Goal: Information Seeking & Learning: Compare options

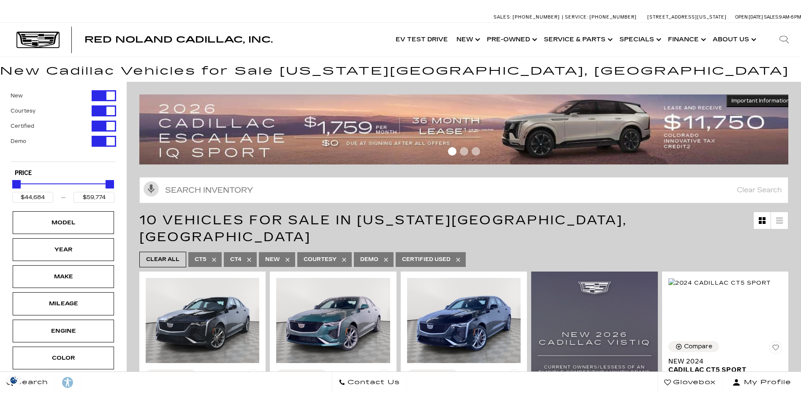
click at [41, 38] on img at bounding box center [38, 40] width 42 height 16
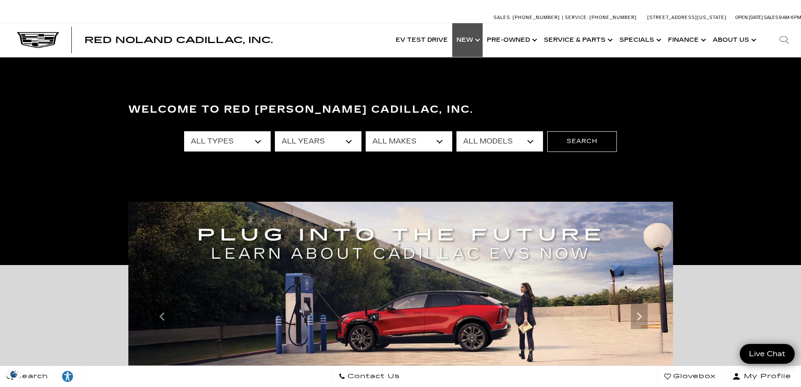
click at [474, 38] on link "Show New" at bounding box center [467, 40] width 30 height 34
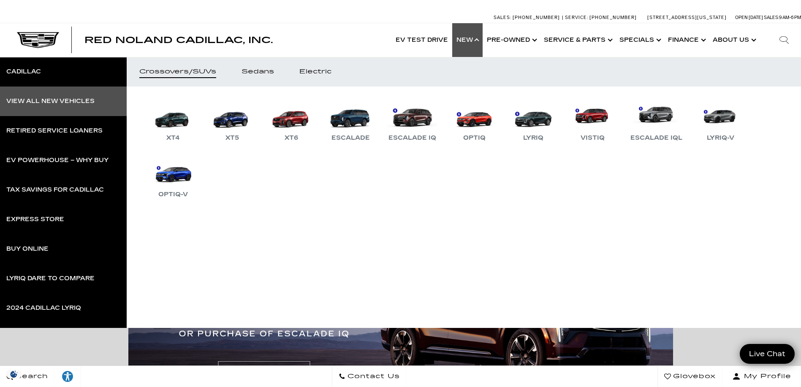
click at [41, 98] on div "View All New Vehicles" at bounding box center [50, 101] width 88 height 6
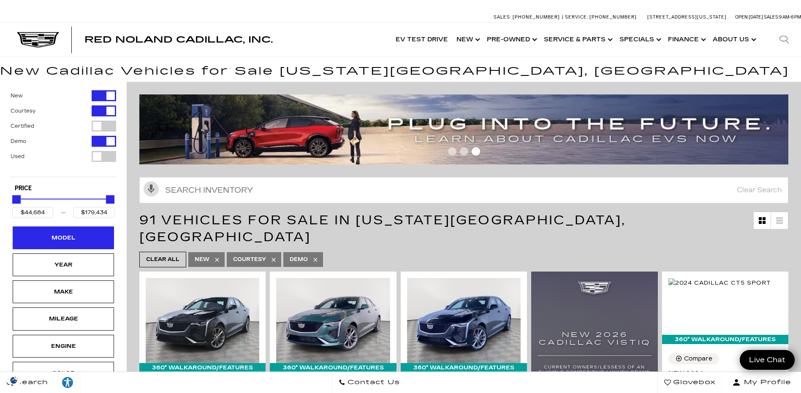
click at [81, 238] on div "Model" at bounding box center [63, 237] width 42 height 9
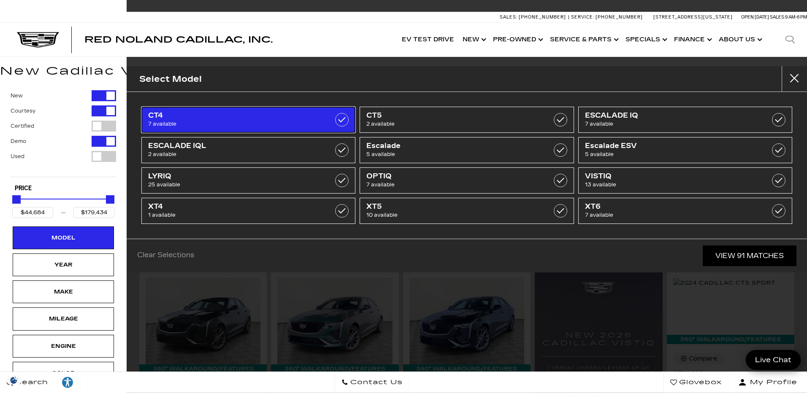
click at [344, 117] on label at bounding box center [342, 120] width 14 height 14
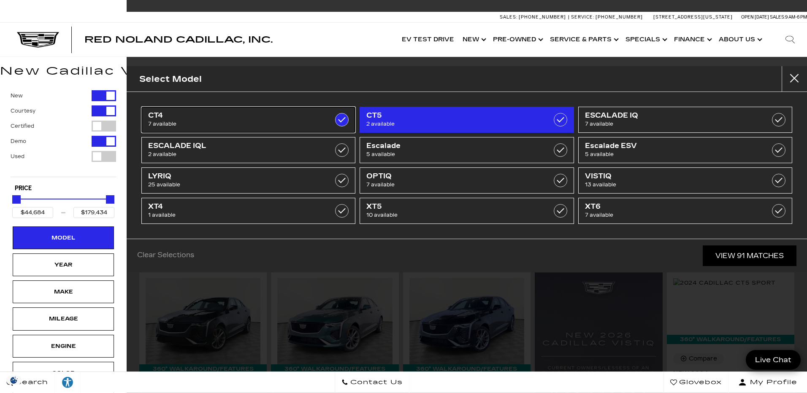
type input "$54,424"
checkbox input "true"
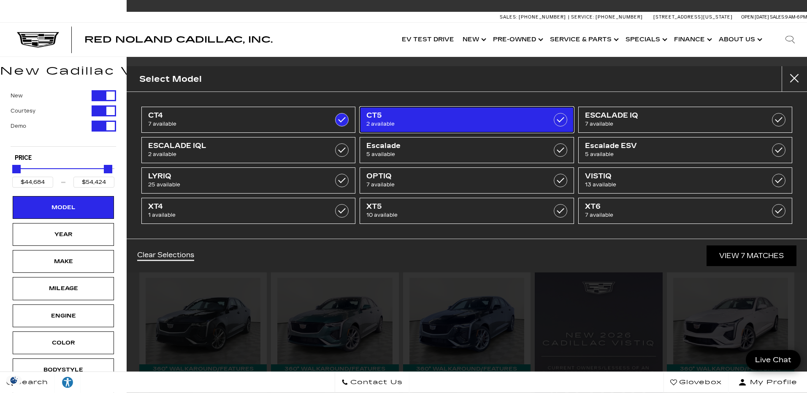
click at [563, 117] on label at bounding box center [561, 120] width 14 height 14
type input "$59,774"
checkbox input "true"
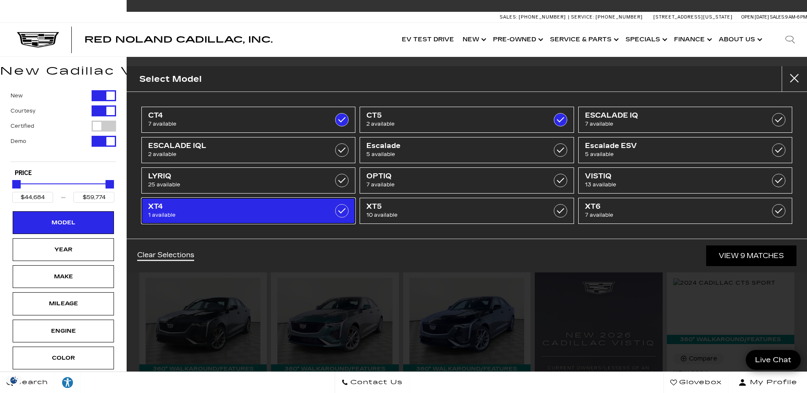
click at [342, 209] on label at bounding box center [342, 211] width 14 height 14
checkbox input "true"
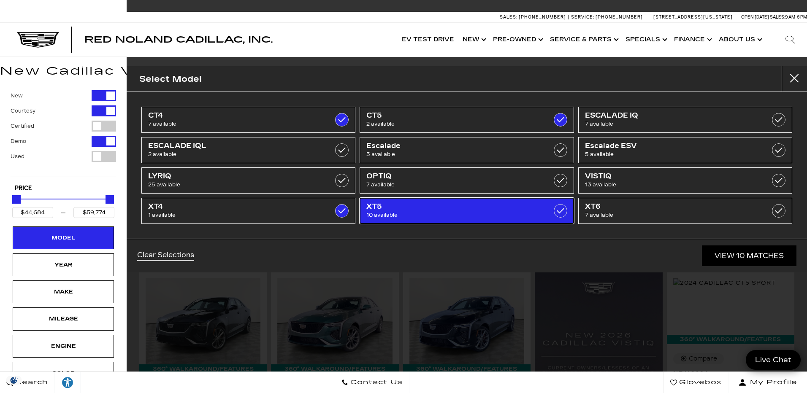
click at [564, 210] on label at bounding box center [561, 211] width 14 height 14
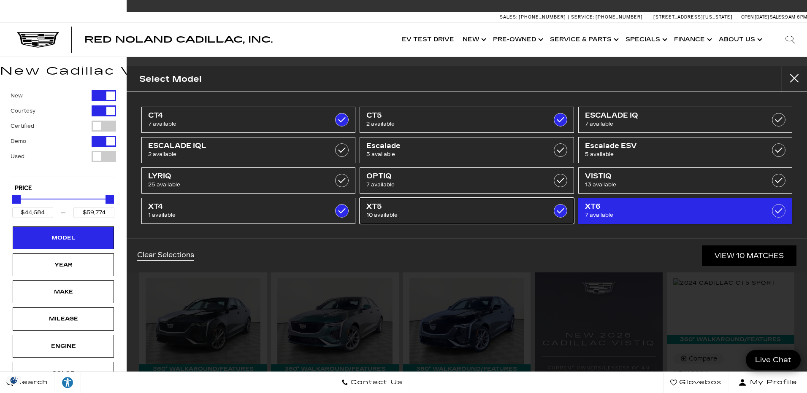
type input "$65,169"
checkbox input "true"
click at [781, 208] on label at bounding box center [779, 211] width 14 height 14
type input "$76,249"
checkbox input "true"
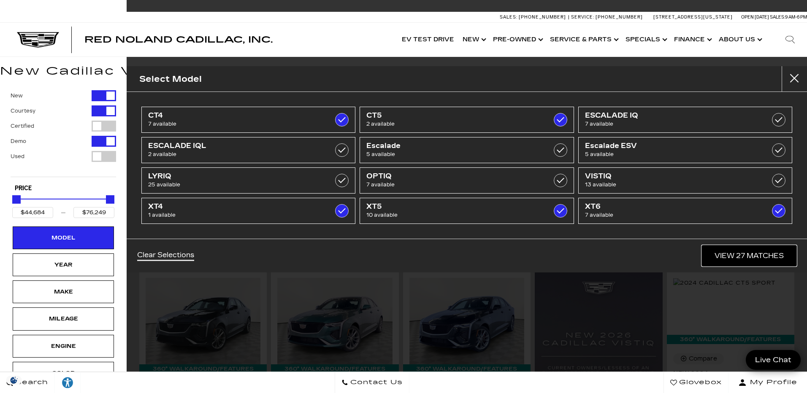
click at [737, 253] on link "View 27 Matches" at bounding box center [749, 256] width 95 height 21
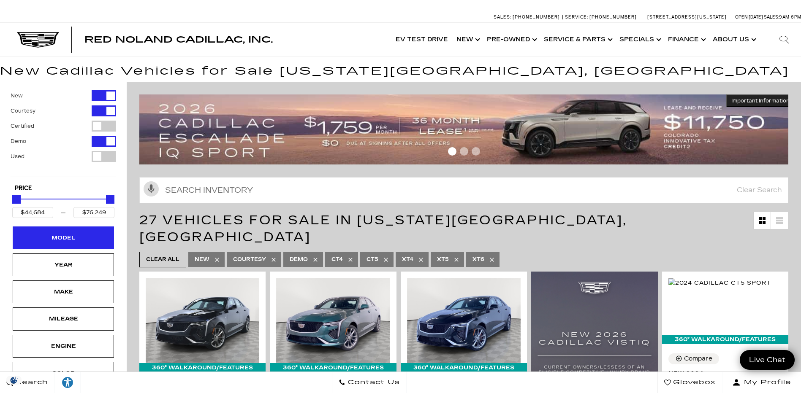
click at [85, 239] on div "Model" at bounding box center [63, 238] width 101 height 23
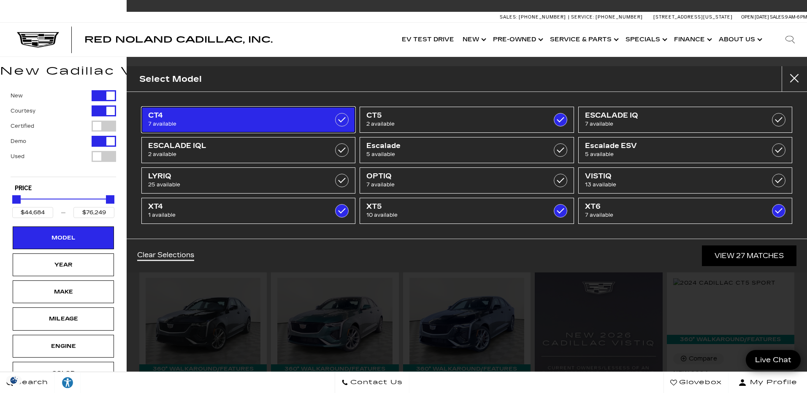
click at [342, 121] on label at bounding box center [342, 120] width 14 height 14
type input "$51,298"
checkbox input "false"
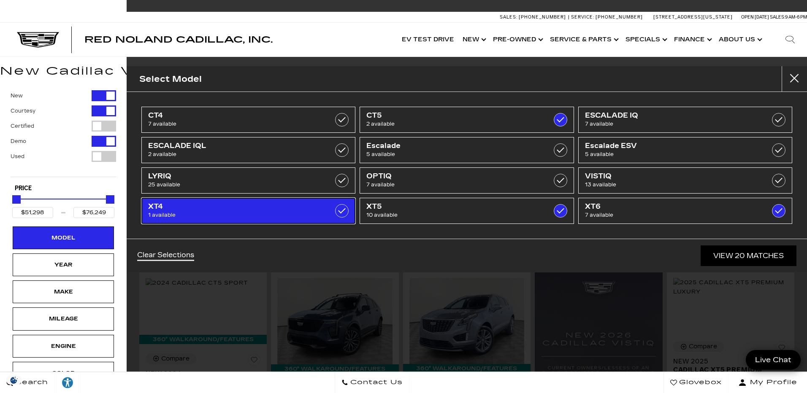
click at [344, 211] on label at bounding box center [342, 211] width 14 height 14
checkbox input "false"
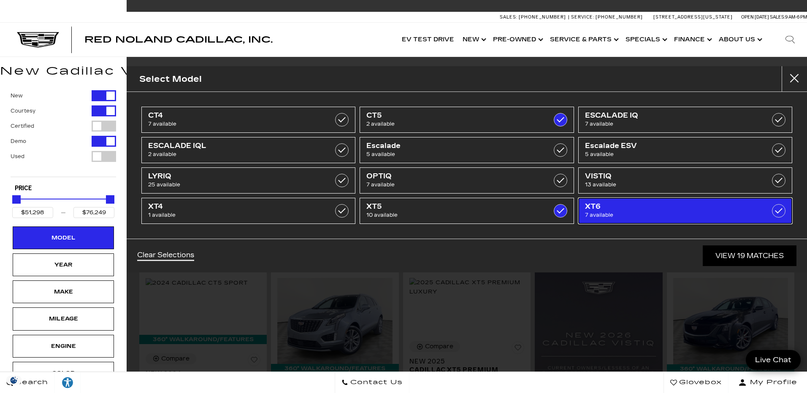
click at [781, 211] on label at bounding box center [779, 211] width 14 height 14
type input "$65,169"
checkbox input "false"
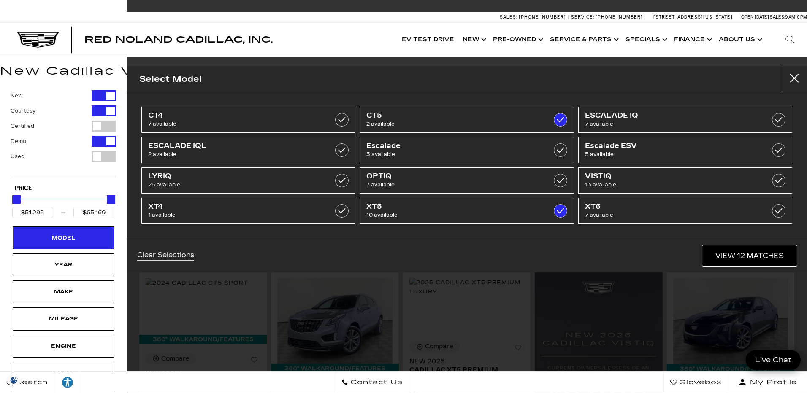
click at [758, 252] on link "View 12 Matches" at bounding box center [750, 256] width 94 height 21
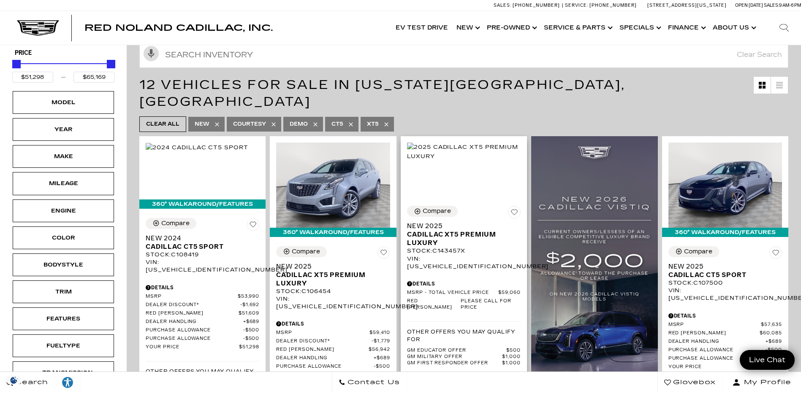
scroll to position [127, 0]
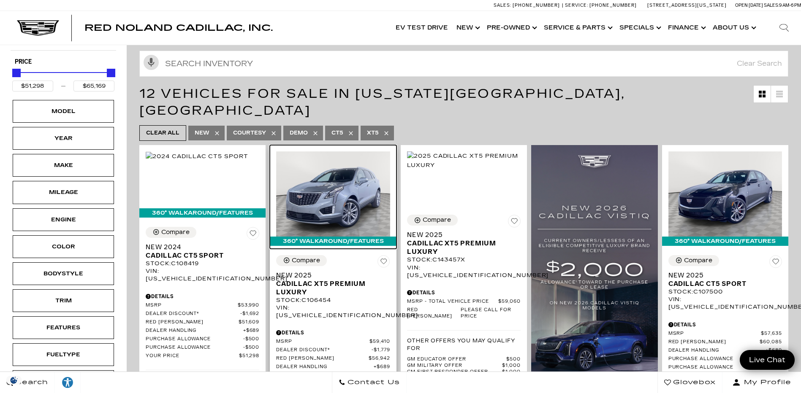
click at [344, 185] on img at bounding box center [333, 194] width 114 height 85
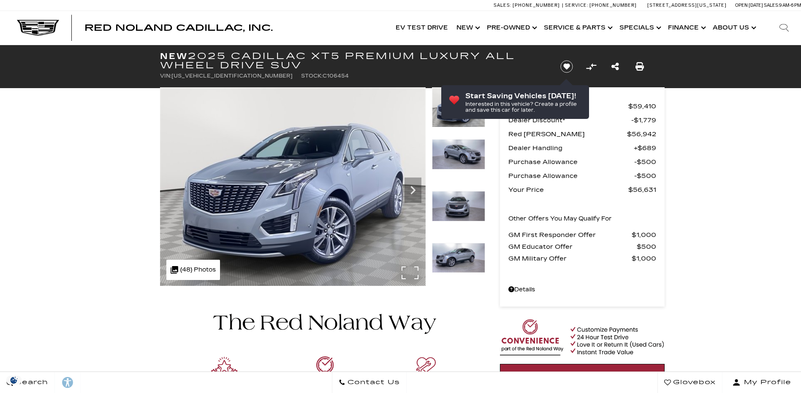
click at [409, 274] on img at bounding box center [293, 186] width 266 height 199
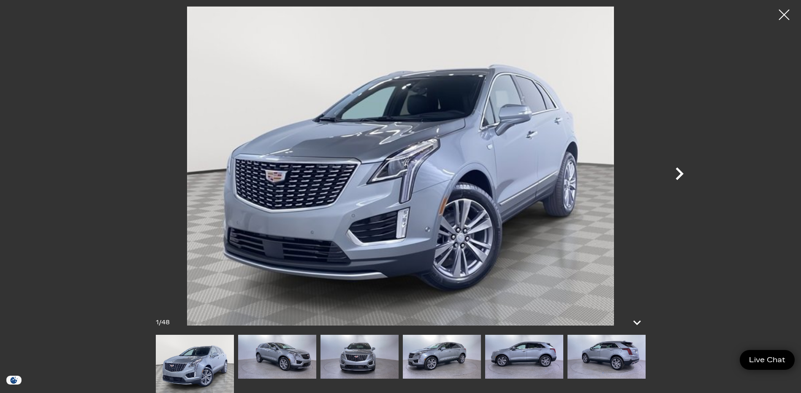
click at [680, 171] on icon "Next" at bounding box center [679, 174] width 8 height 13
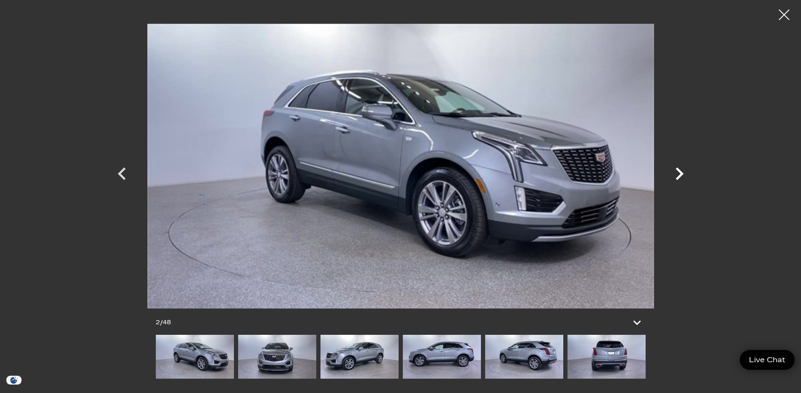
click at [680, 171] on icon "Next" at bounding box center [679, 174] width 8 height 13
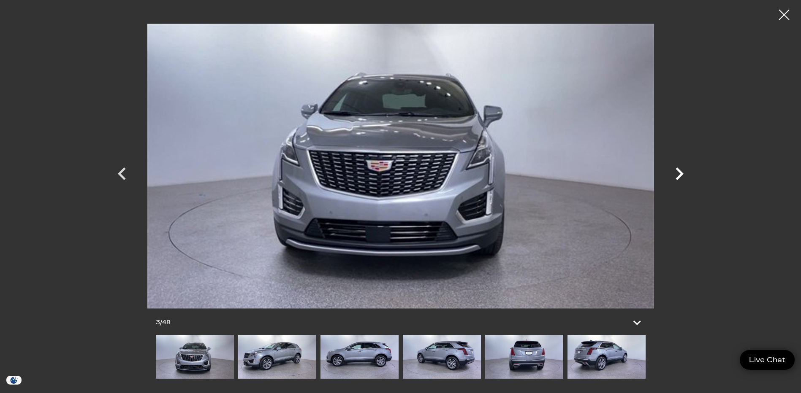
click at [680, 171] on icon "Next" at bounding box center [679, 174] width 8 height 13
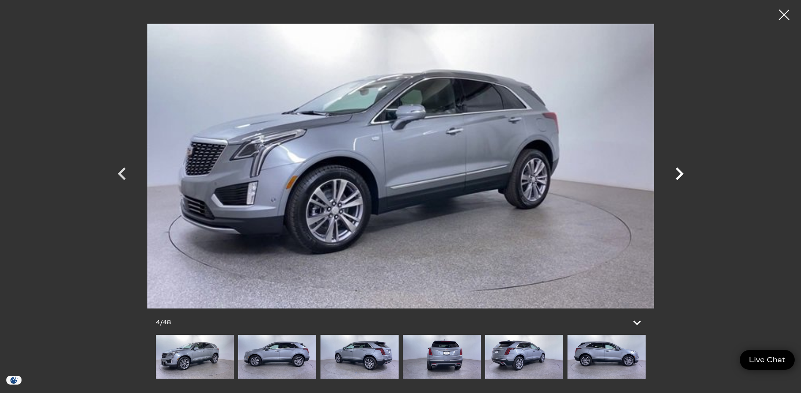
click at [680, 171] on icon "Next" at bounding box center [679, 174] width 8 height 13
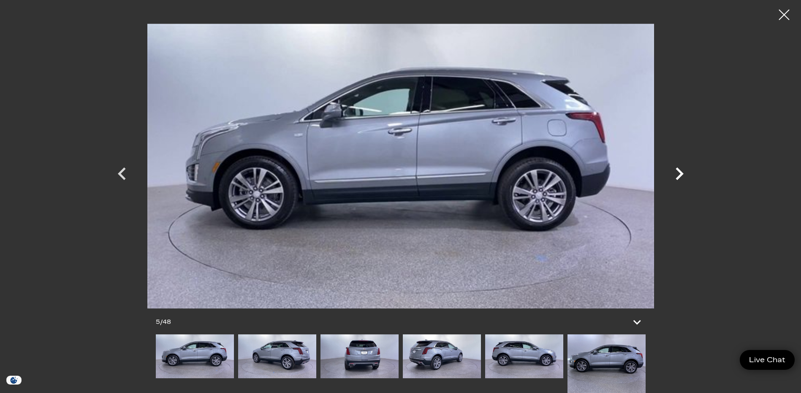
click at [680, 171] on icon "Next" at bounding box center [679, 174] width 8 height 13
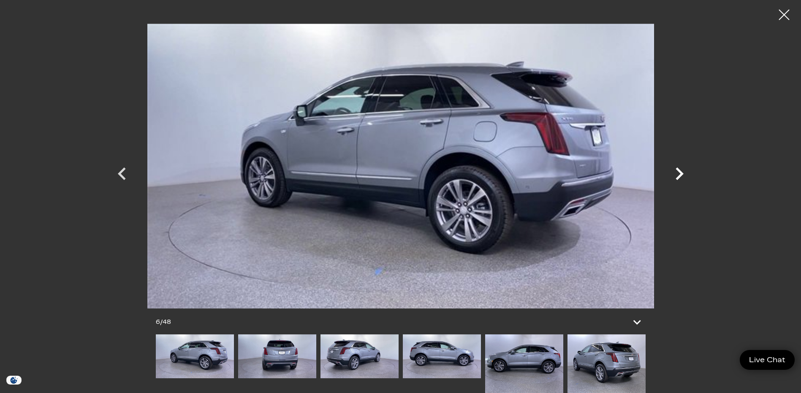
click at [681, 171] on icon "Next" at bounding box center [679, 173] width 25 height 25
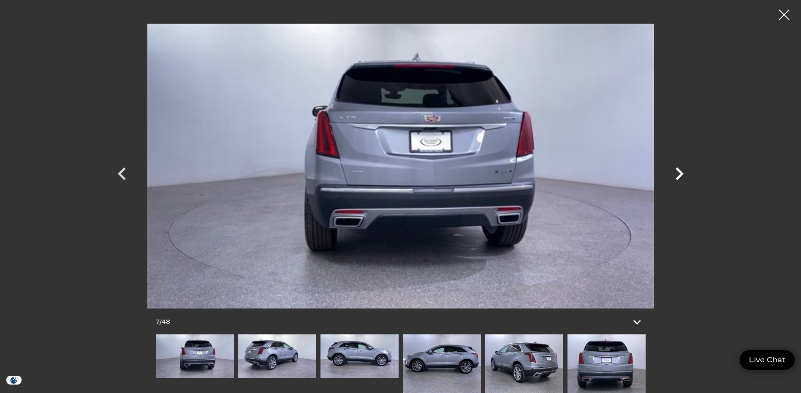
click at [681, 171] on icon "Next" at bounding box center [679, 173] width 25 height 25
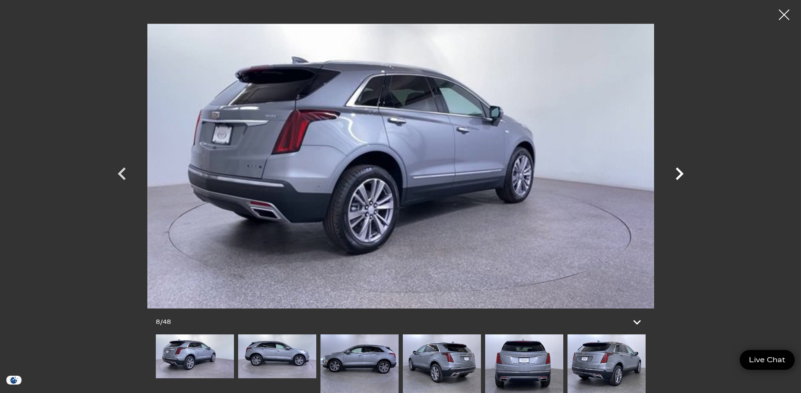
click at [681, 171] on icon "Next" at bounding box center [679, 173] width 25 height 25
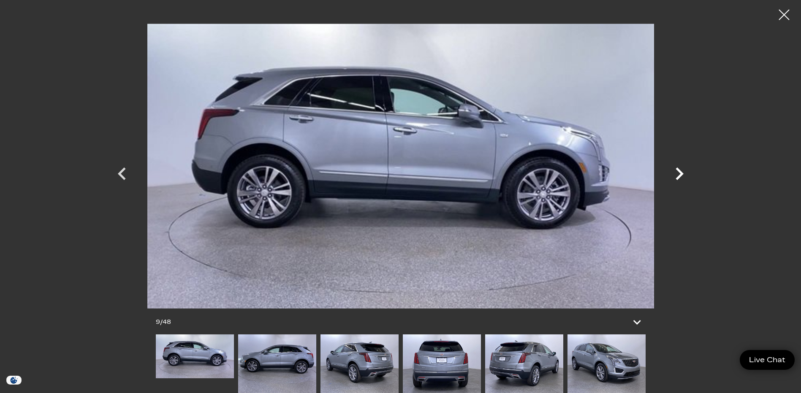
click at [681, 170] on icon "Next" at bounding box center [679, 173] width 25 height 25
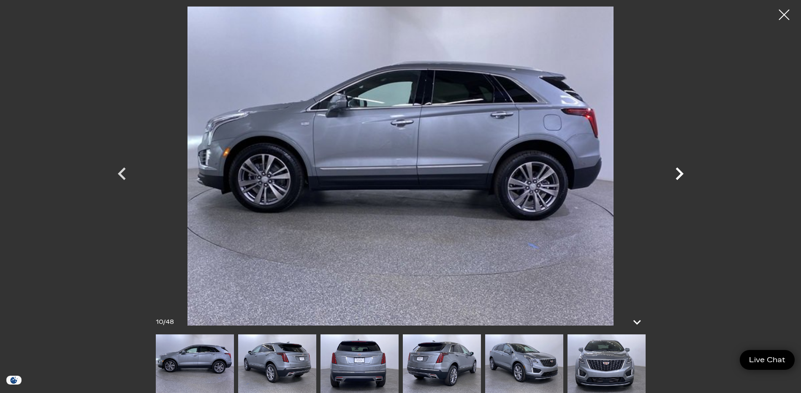
click at [681, 170] on icon "Next" at bounding box center [679, 173] width 25 height 25
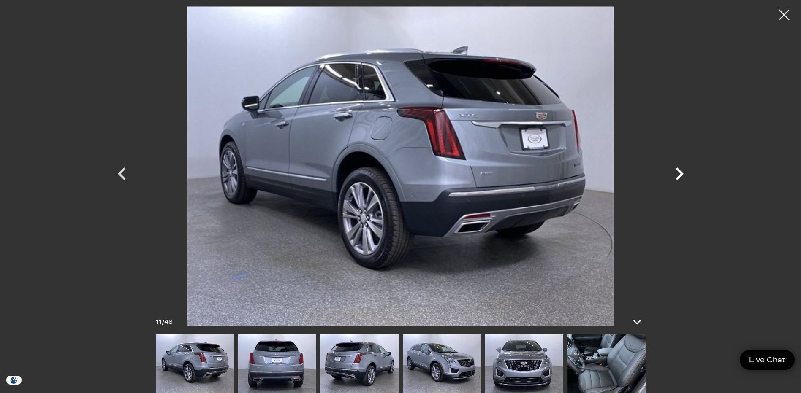
click at [681, 170] on icon "Next" at bounding box center [679, 173] width 25 height 25
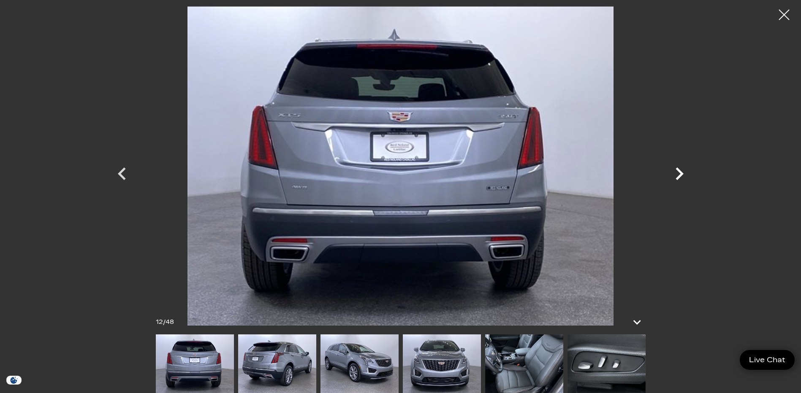
click at [681, 170] on icon "Next" at bounding box center [679, 173] width 25 height 25
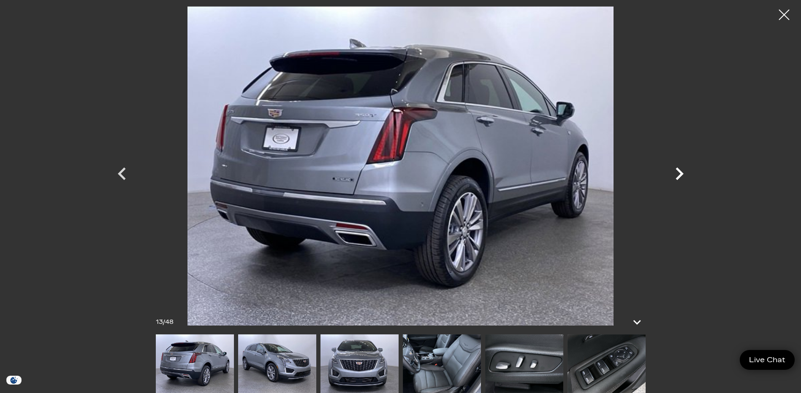
click at [681, 170] on icon "Next" at bounding box center [679, 173] width 25 height 25
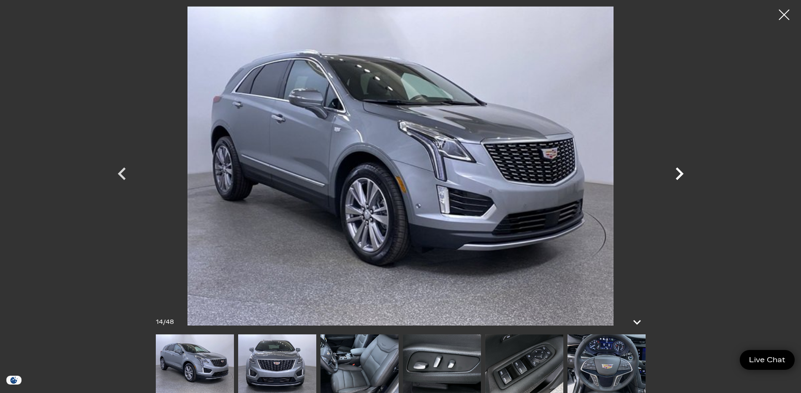
click at [681, 170] on icon "Next" at bounding box center [679, 173] width 25 height 25
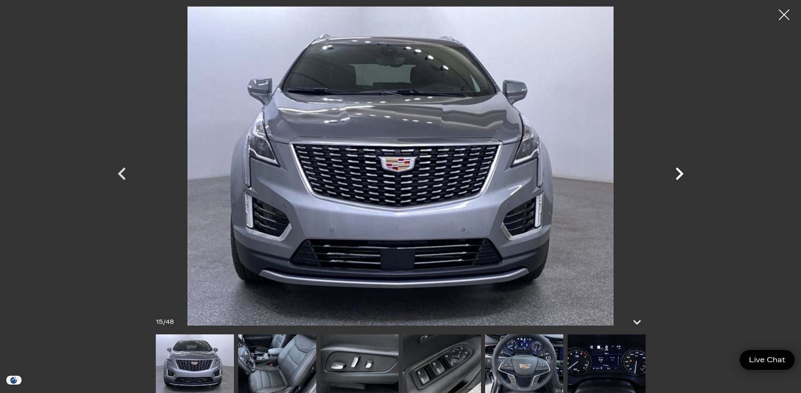
click at [681, 170] on icon "Next" at bounding box center [679, 173] width 25 height 25
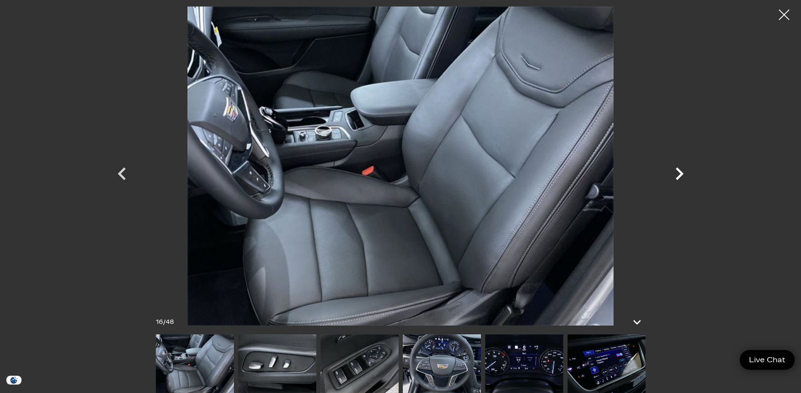
click at [681, 170] on icon "Next" at bounding box center [679, 173] width 25 height 25
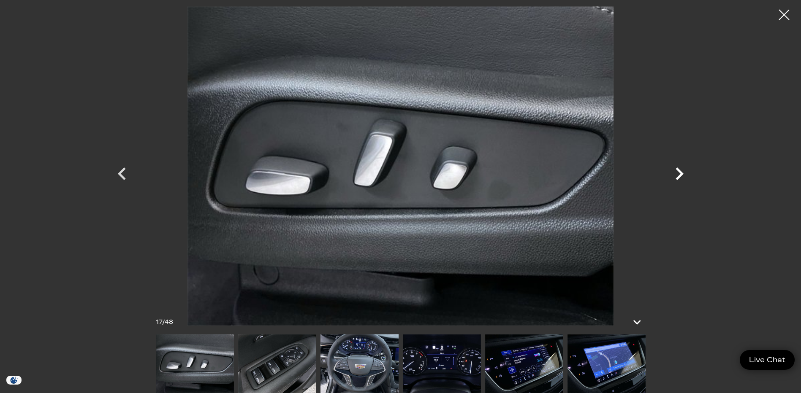
click at [683, 170] on icon "Next" at bounding box center [679, 173] width 25 height 25
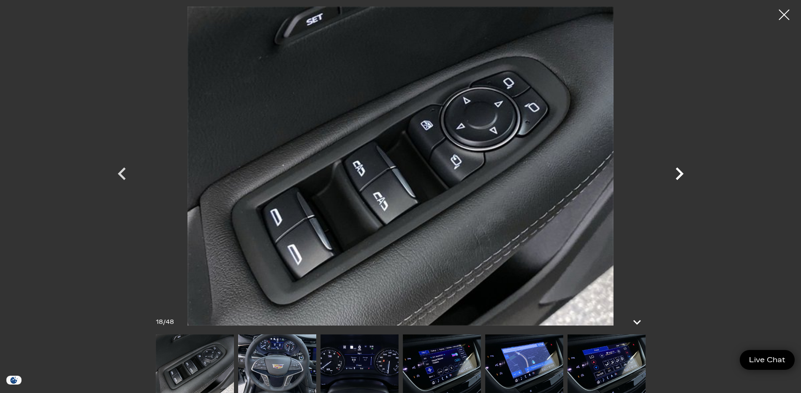
click at [675, 170] on icon "Next" at bounding box center [679, 173] width 25 height 25
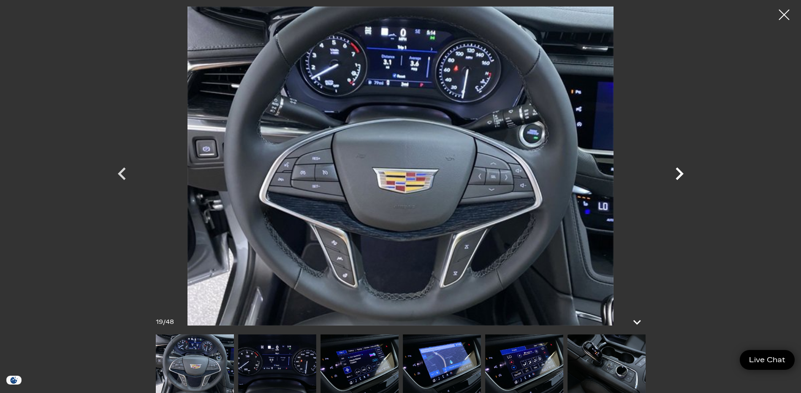
click at [675, 170] on icon "Next" at bounding box center [679, 173] width 25 height 25
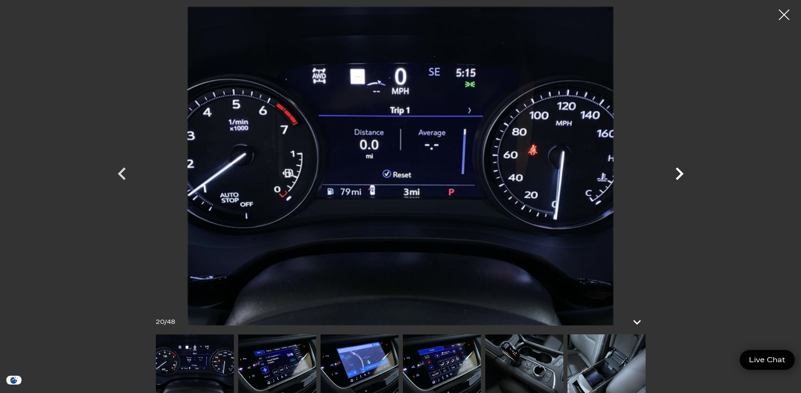
click at [675, 170] on icon "Next" at bounding box center [679, 173] width 25 height 25
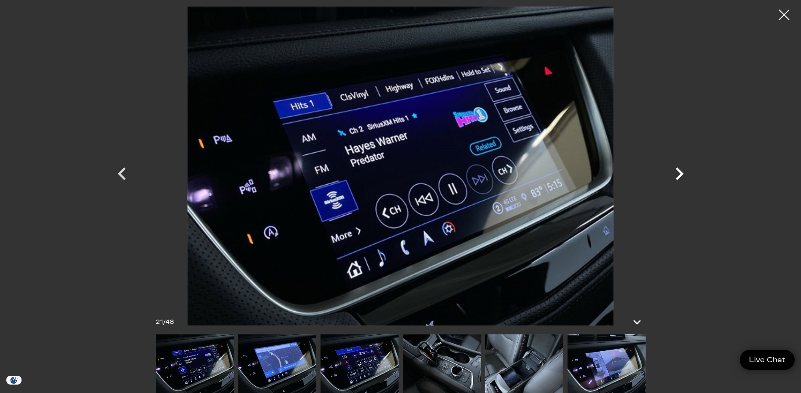
click at [675, 170] on icon "Next" at bounding box center [679, 173] width 25 height 25
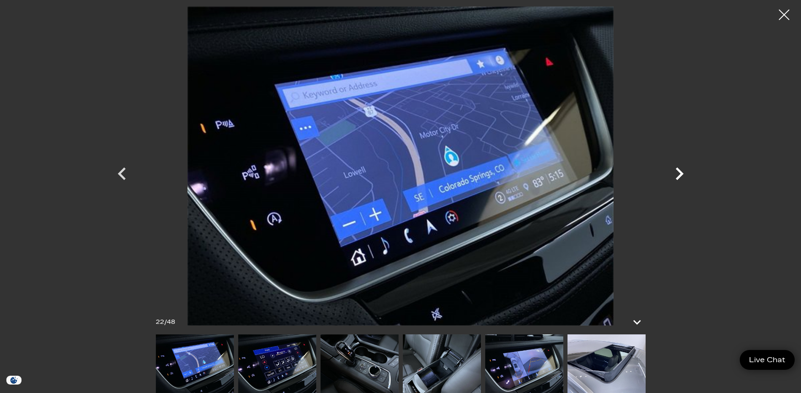
click at [675, 170] on icon "Next" at bounding box center [679, 173] width 25 height 25
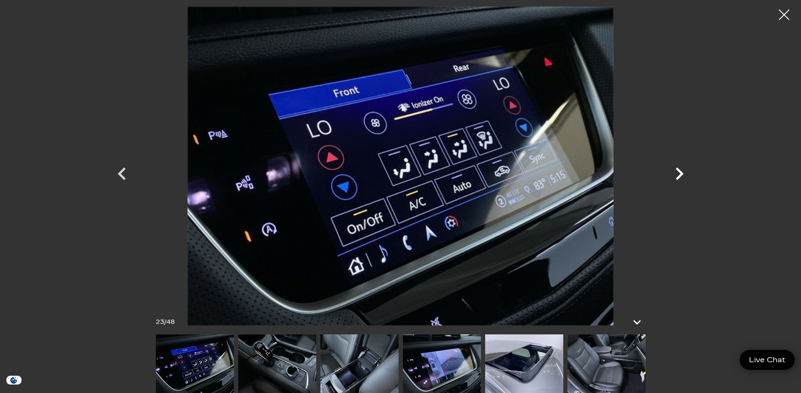
click at [675, 170] on icon "Next" at bounding box center [679, 173] width 25 height 25
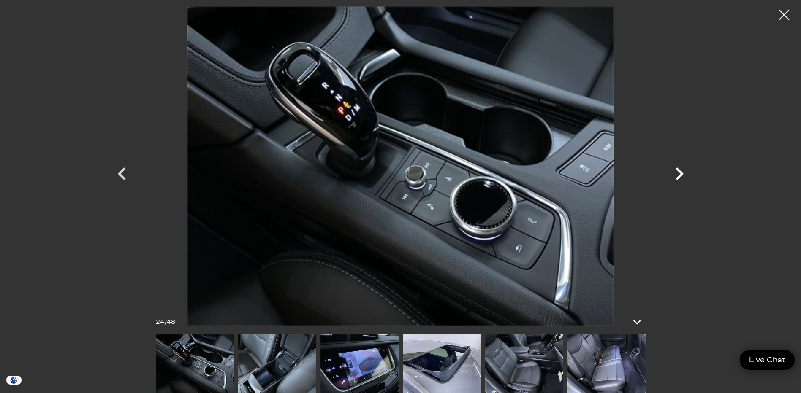
click at [675, 170] on icon "Next" at bounding box center [679, 173] width 25 height 25
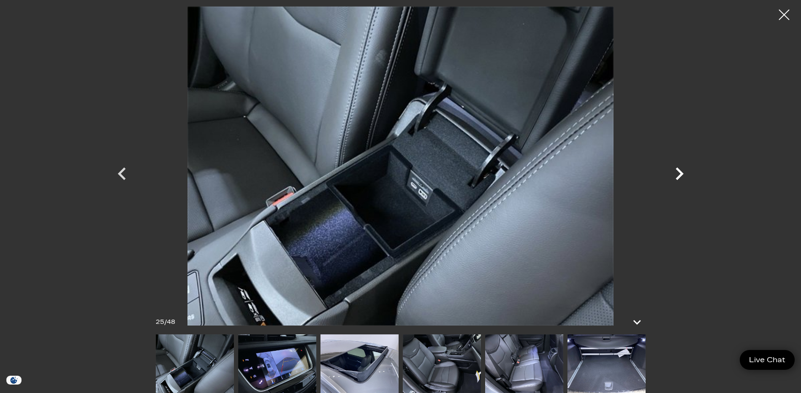
click at [675, 170] on icon "Next" at bounding box center [679, 173] width 25 height 25
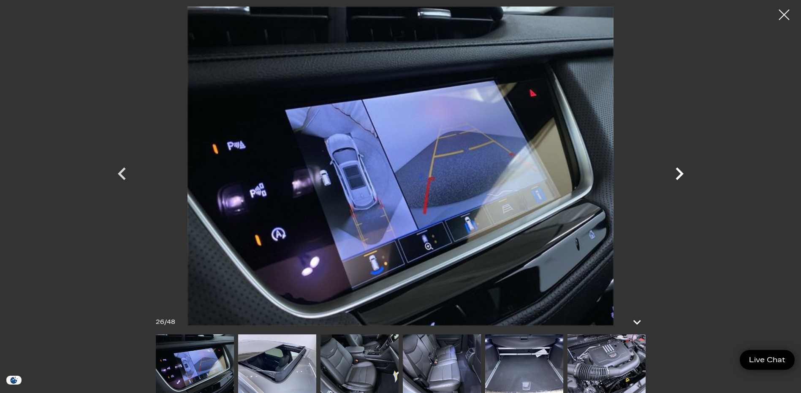
click at [675, 170] on icon "Next" at bounding box center [679, 173] width 25 height 25
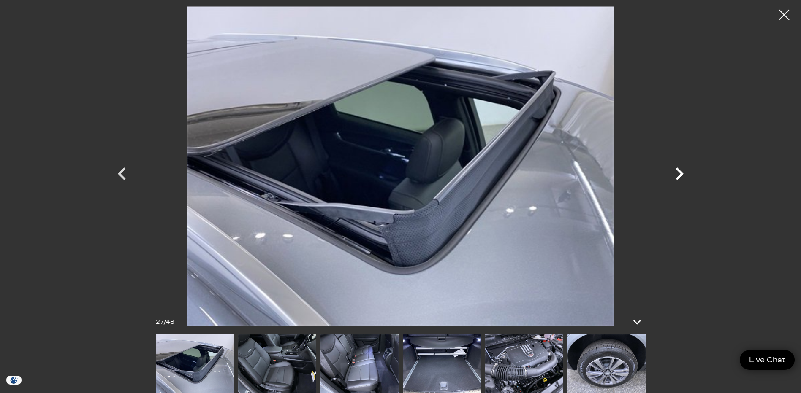
click at [675, 170] on icon "Next" at bounding box center [679, 173] width 25 height 25
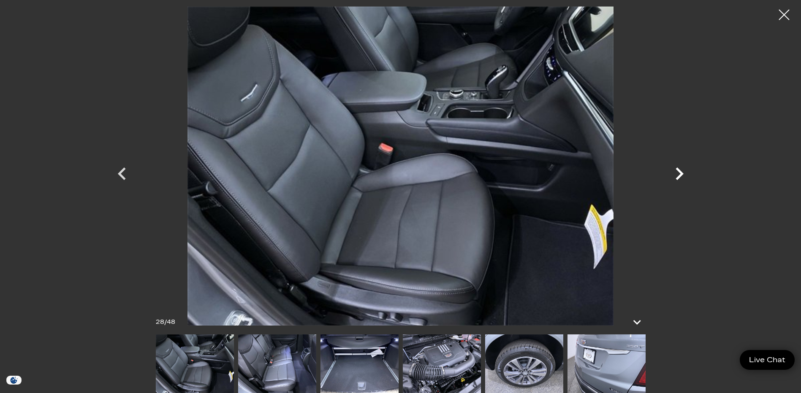
click at [675, 170] on icon "Next" at bounding box center [679, 173] width 25 height 25
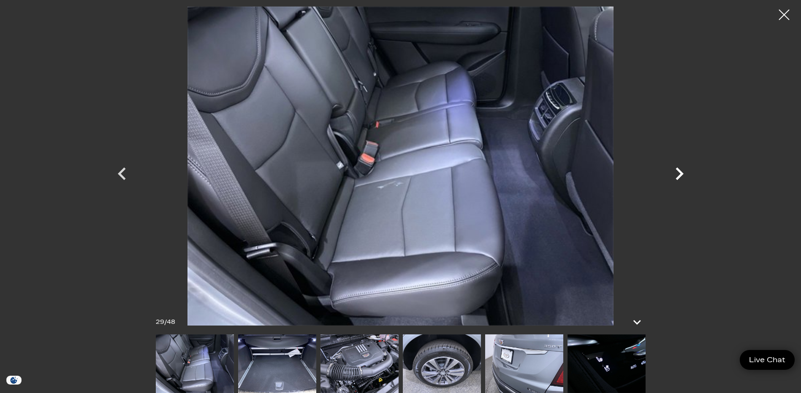
click at [675, 170] on icon "Next" at bounding box center [679, 173] width 25 height 25
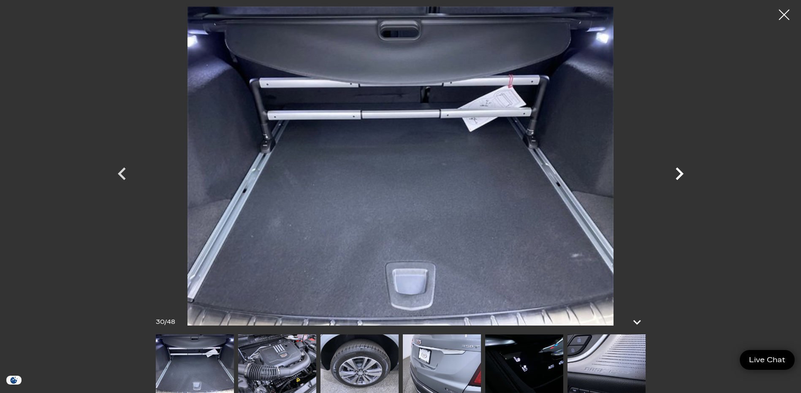
click at [675, 170] on icon "Next" at bounding box center [679, 173] width 25 height 25
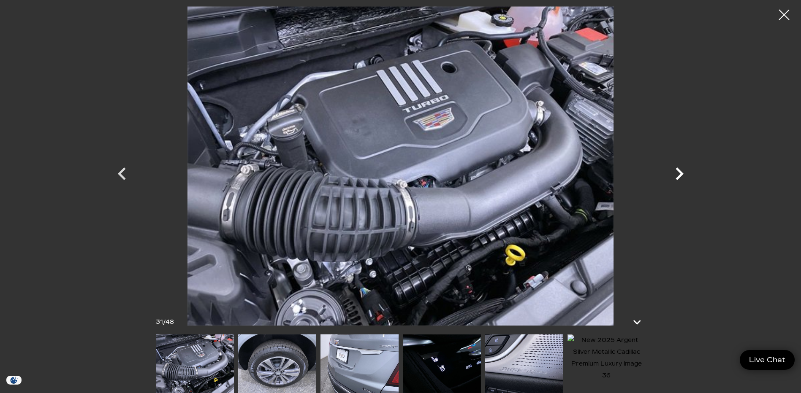
click at [675, 170] on icon "Next" at bounding box center [679, 173] width 25 height 25
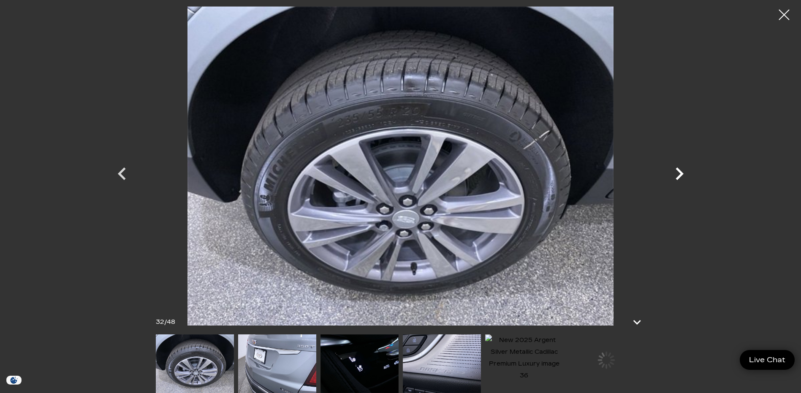
click at [675, 170] on icon "Next" at bounding box center [679, 173] width 25 height 25
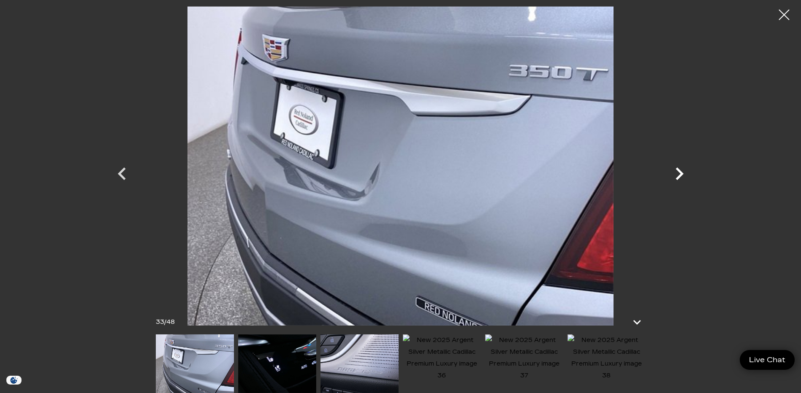
click at [675, 170] on icon "Next" at bounding box center [679, 173] width 25 height 25
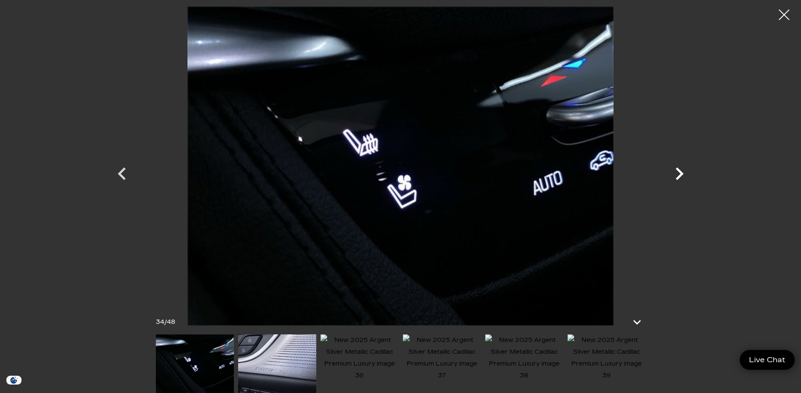
click at [675, 170] on icon "Next" at bounding box center [679, 173] width 25 height 25
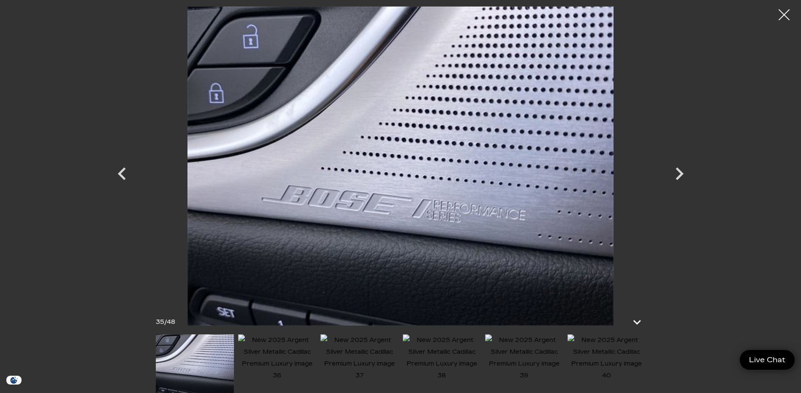
click at [785, 14] on div at bounding box center [784, 15] width 22 height 22
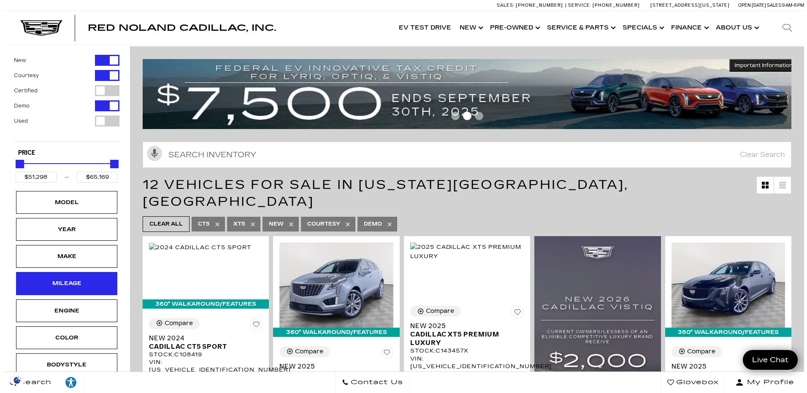
scroll to position [84, 0]
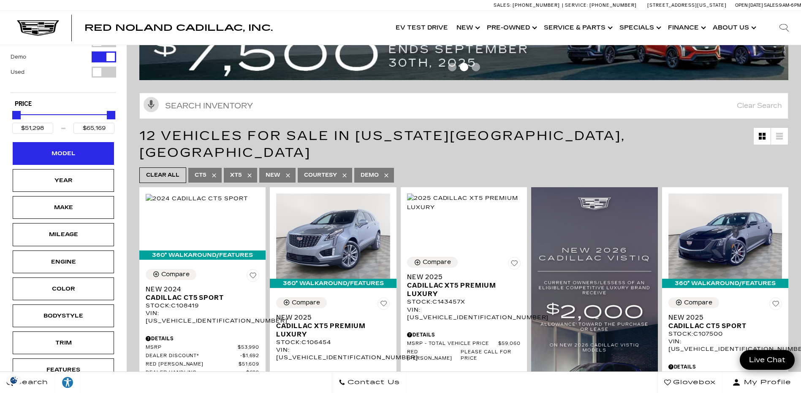
click at [86, 154] on div "Model" at bounding box center [63, 153] width 101 height 23
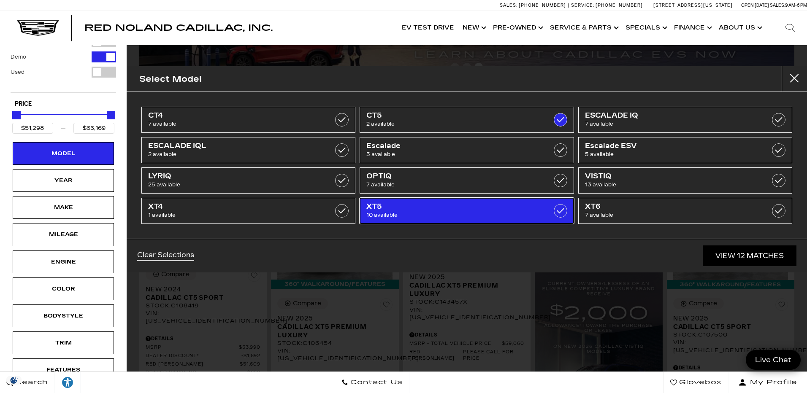
click at [565, 212] on label at bounding box center [561, 211] width 14 height 14
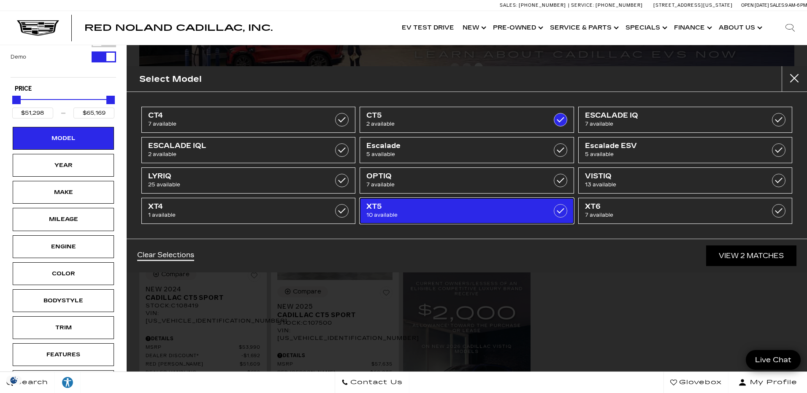
type input "$59,774"
checkbox input "false"
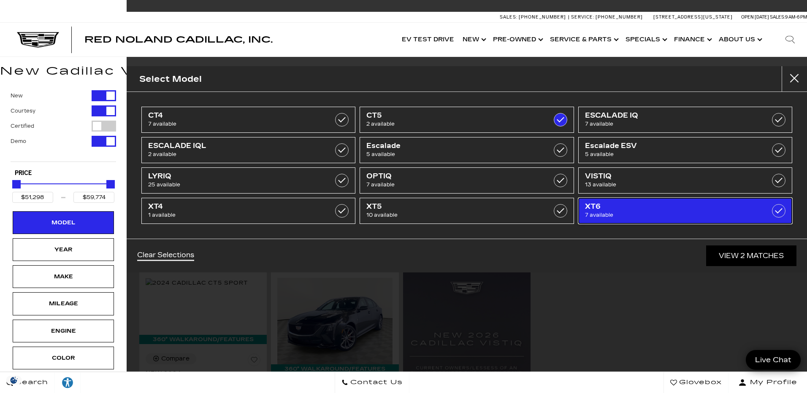
click at [777, 212] on label at bounding box center [779, 211] width 14 height 14
type input "$76,249"
checkbox input "true"
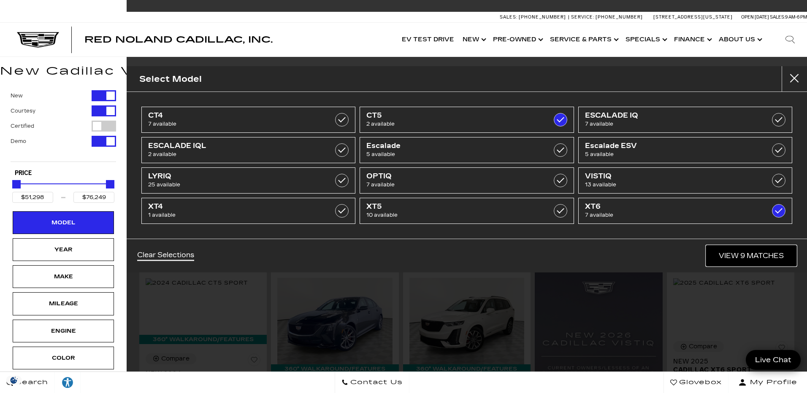
click at [753, 258] on link "View 9 Matches" at bounding box center [751, 256] width 90 height 21
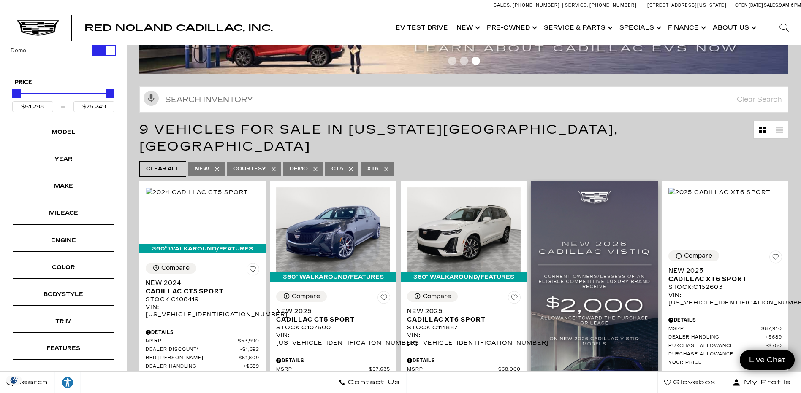
scroll to position [169, 0]
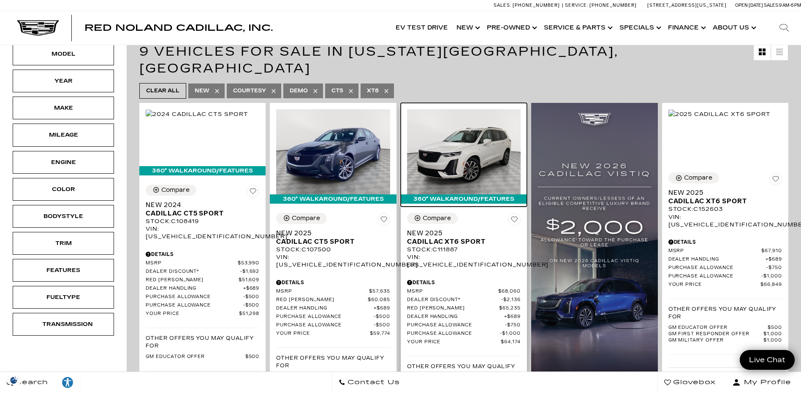
click at [463, 139] on img at bounding box center [464, 151] width 114 height 85
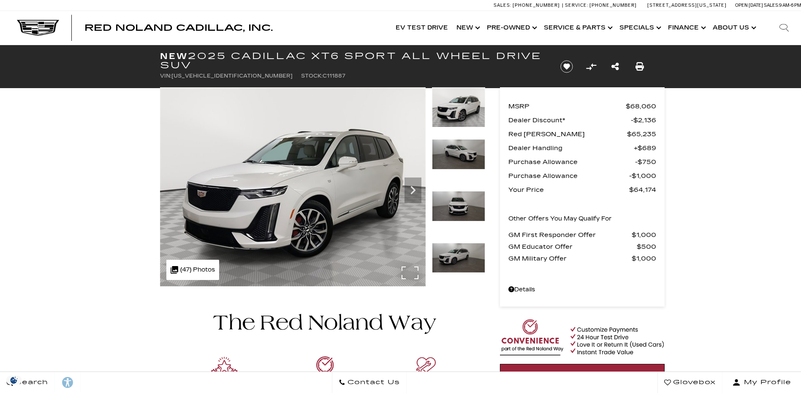
click at [410, 271] on img at bounding box center [293, 186] width 266 height 199
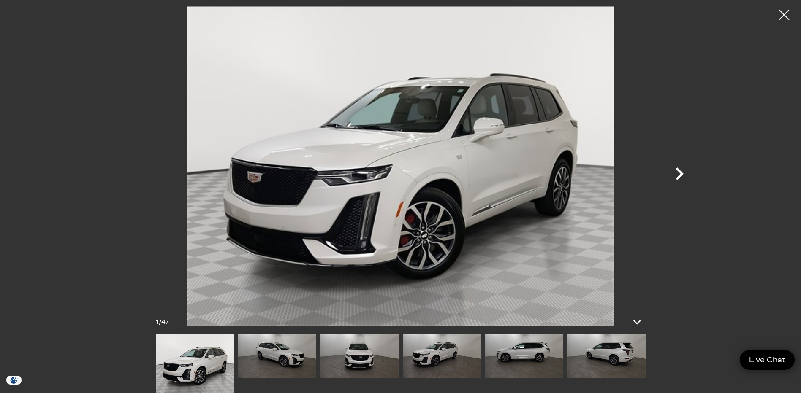
click at [676, 172] on icon "Next" at bounding box center [679, 173] width 25 height 25
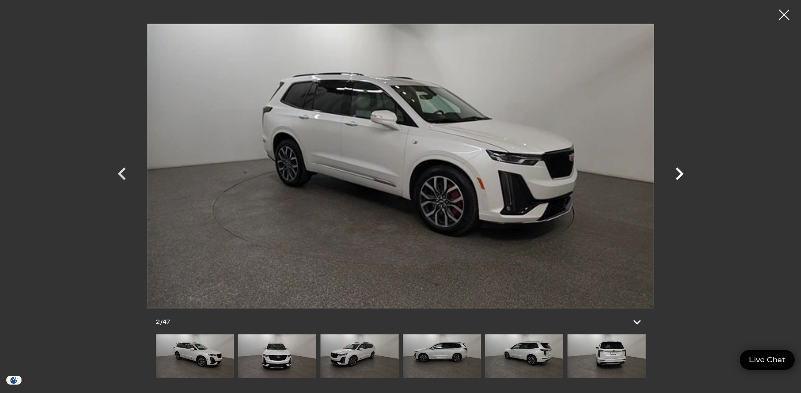
click at [676, 172] on icon "Next" at bounding box center [679, 173] width 25 height 25
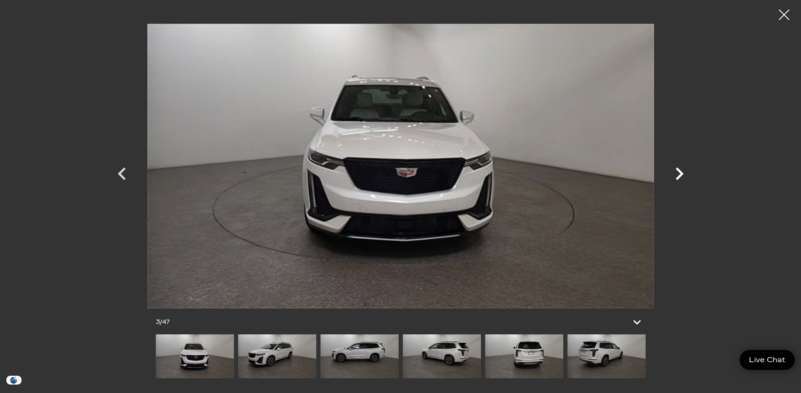
click at [676, 172] on icon "Next" at bounding box center [679, 173] width 25 height 25
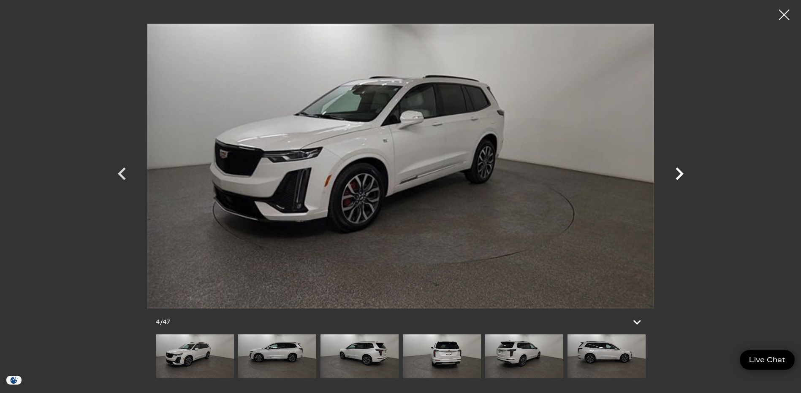
click at [676, 172] on icon "Next" at bounding box center [679, 173] width 25 height 25
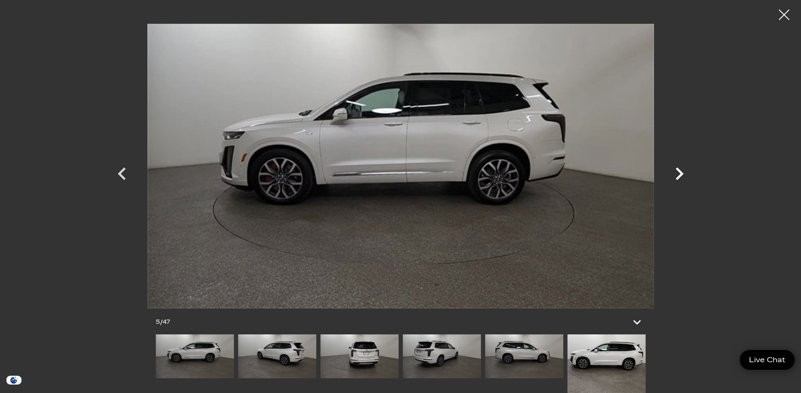
click at [676, 172] on icon "Next" at bounding box center [679, 173] width 25 height 25
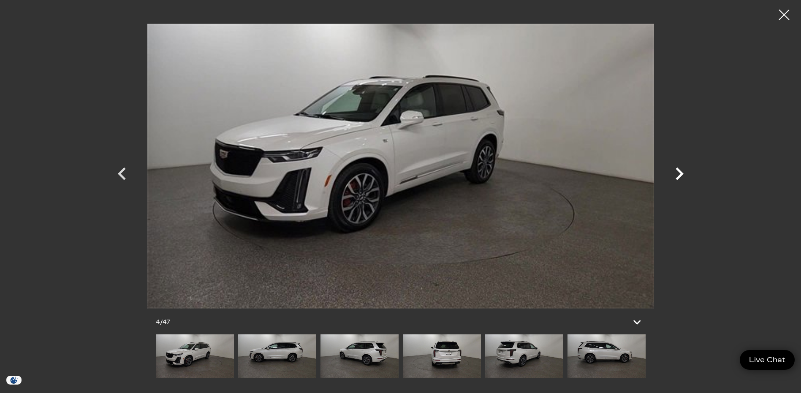
click at [676, 172] on icon "Next" at bounding box center [679, 173] width 25 height 25
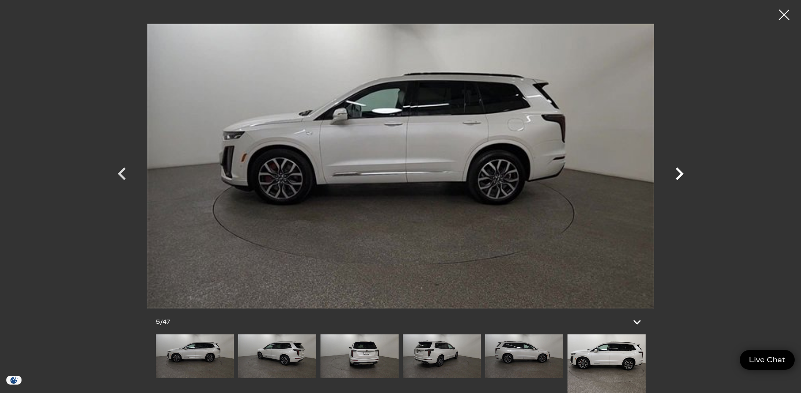
click at [676, 172] on icon "Next" at bounding box center [679, 173] width 25 height 25
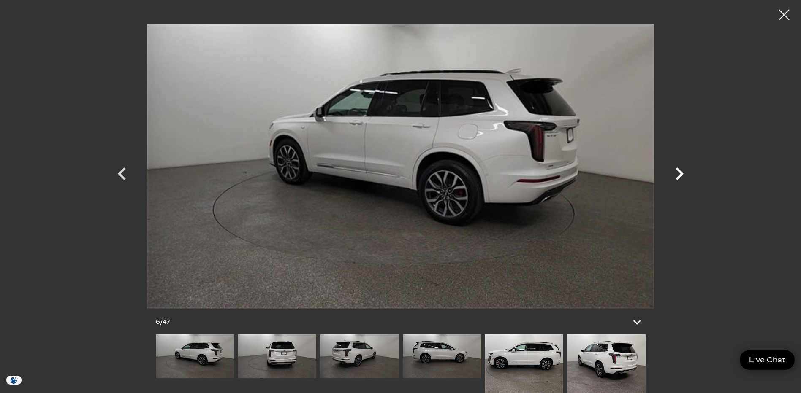
click at [680, 171] on icon "Next" at bounding box center [679, 174] width 8 height 13
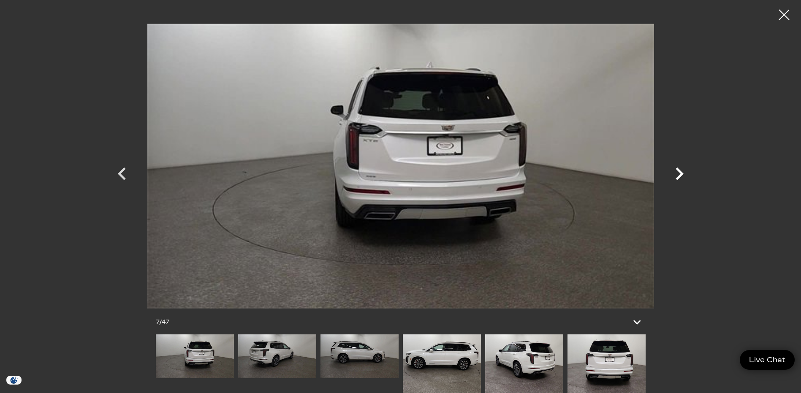
click at [680, 171] on icon "Next" at bounding box center [679, 174] width 8 height 13
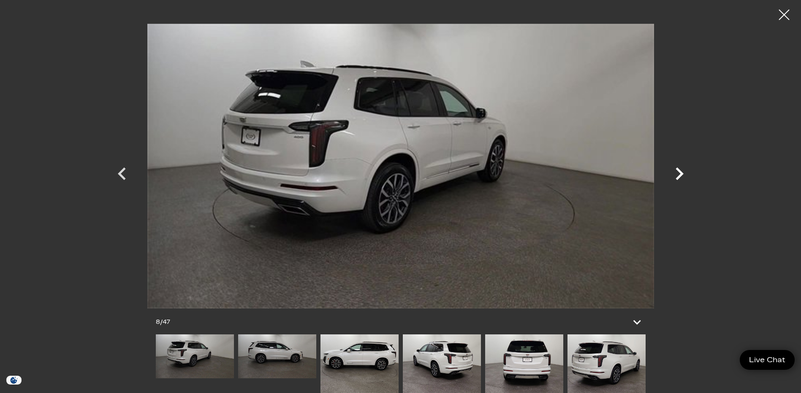
click at [680, 171] on icon "Next" at bounding box center [679, 174] width 8 height 13
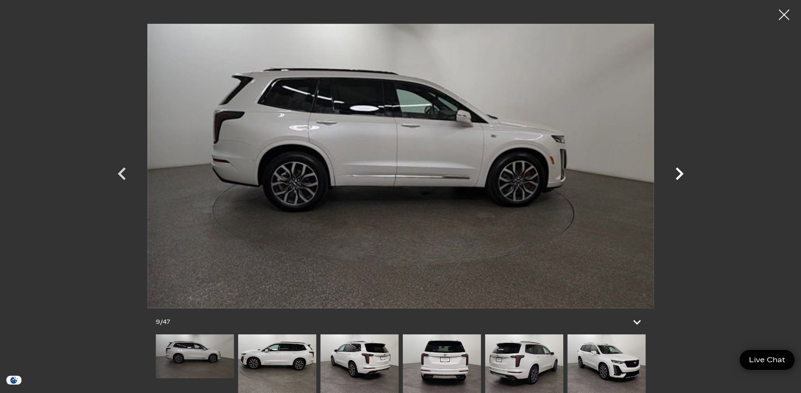
click at [680, 171] on icon "Next" at bounding box center [679, 174] width 8 height 13
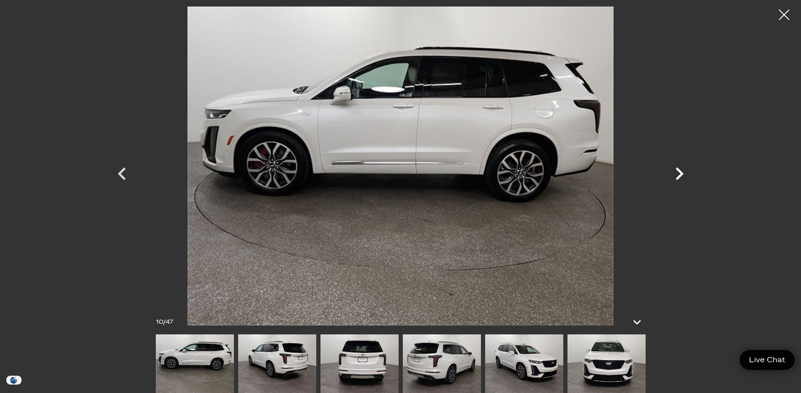
click at [680, 171] on icon "Next" at bounding box center [679, 174] width 8 height 13
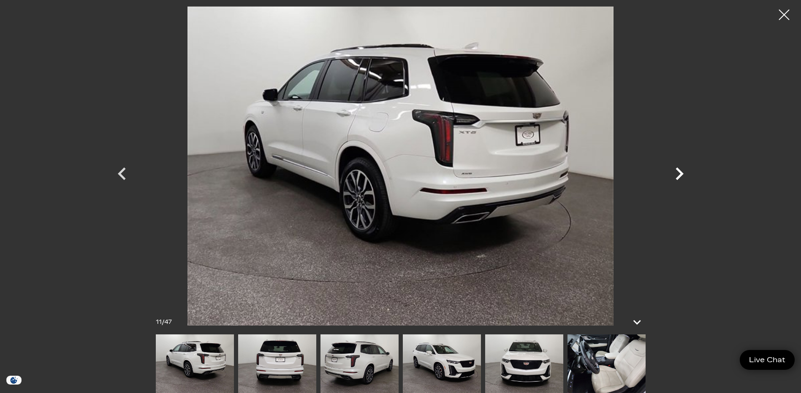
click at [680, 171] on icon "Next" at bounding box center [679, 174] width 8 height 13
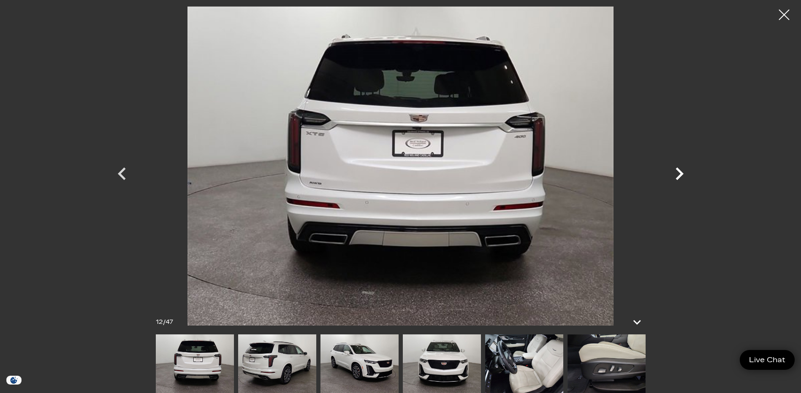
click at [680, 171] on icon "Next" at bounding box center [679, 174] width 8 height 13
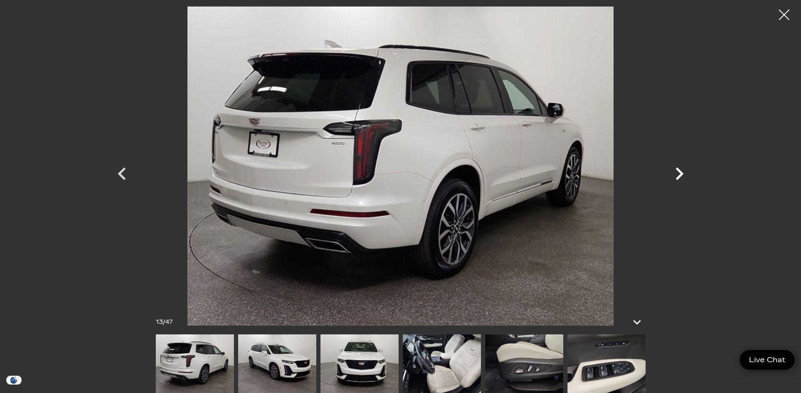
click at [680, 171] on icon "Next" at bounding box center [679, 174] width 8 height 13
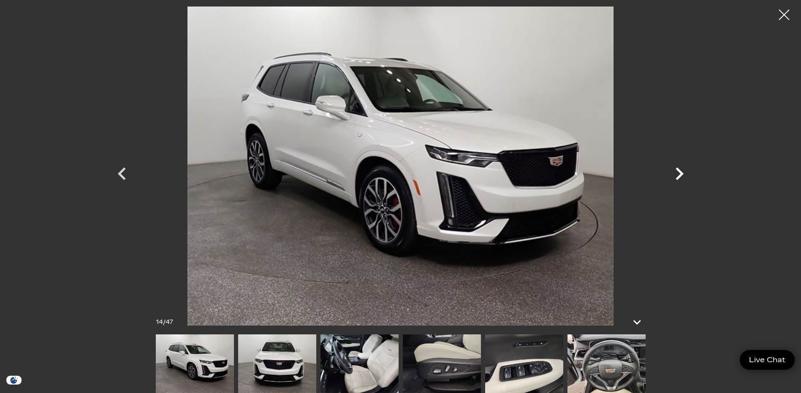
click at [680, 171] on icon "Next" at bounding box center [679, 174] width 8 height 13
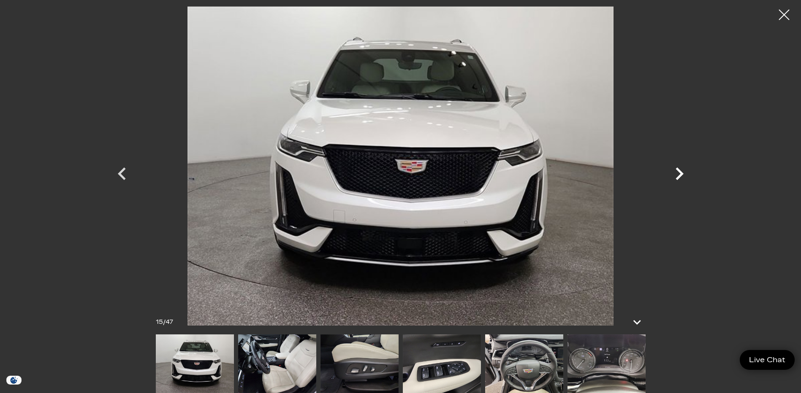
click at [680, 171] on icon "Next" at bounding box center [679, 174] width 8 height 13
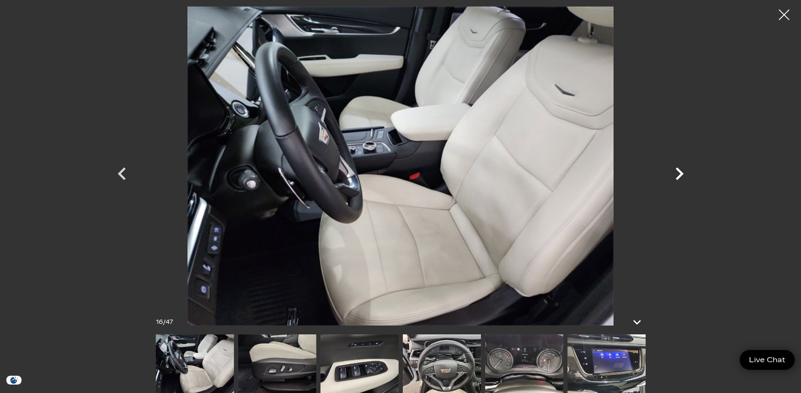
click at [680, 171] on icon "Next" at bounding box center [679, 174] width 8 height 13
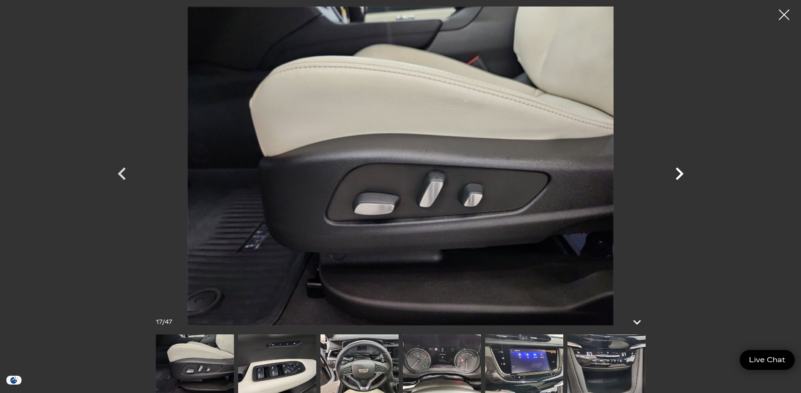
click at [680, 171] on icon "Next" at bounding box center [679, 174] width 8 height 13
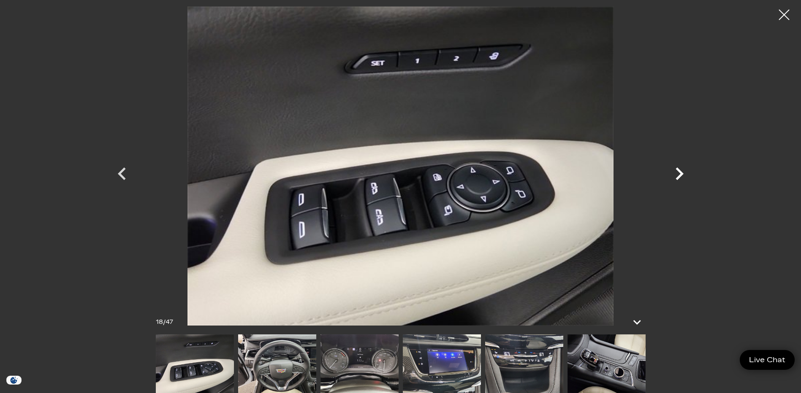
click at [680, 171] on icon "Next" at bounding box center [679, 174] width 8 height 13
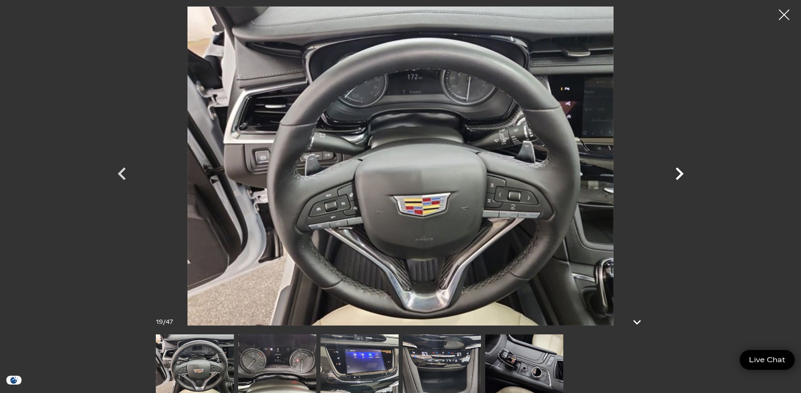
click at [680, 171] on icon "Next" at bounding box center [679, 174] width 8 height 13
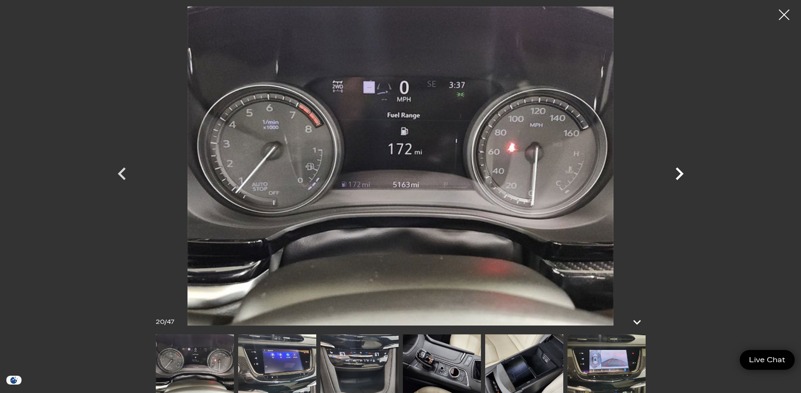
click at [680, 171] on icon "Next" at bounding box center [679, 174] width 8 height 13
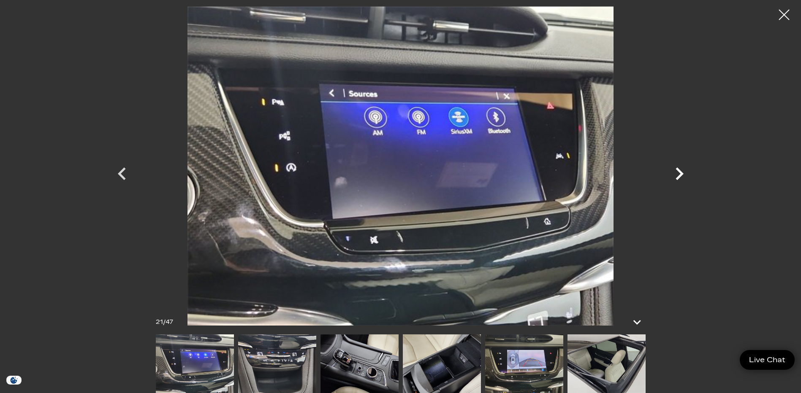
click at [680, 171] on icon "Next" at bounding box center [679, 174] width 8 height 13
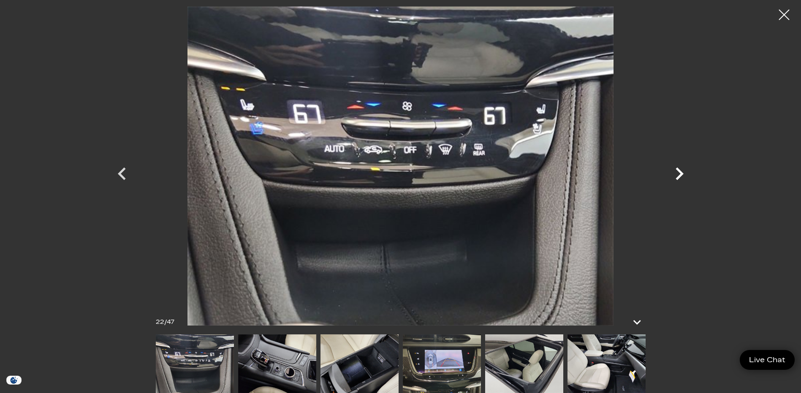
click at [680, 171] on icon "Next" at bounding box center [679, 174] width 8 height 13
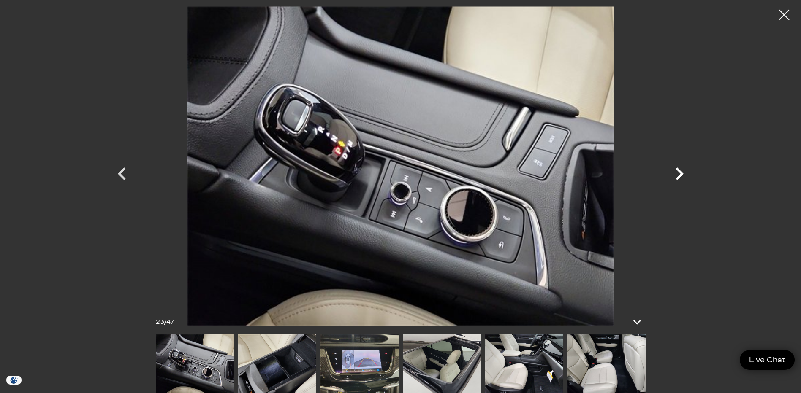
click at [680, 171] on icon "Next" at bounding box center [679, 174] width 8 height 13
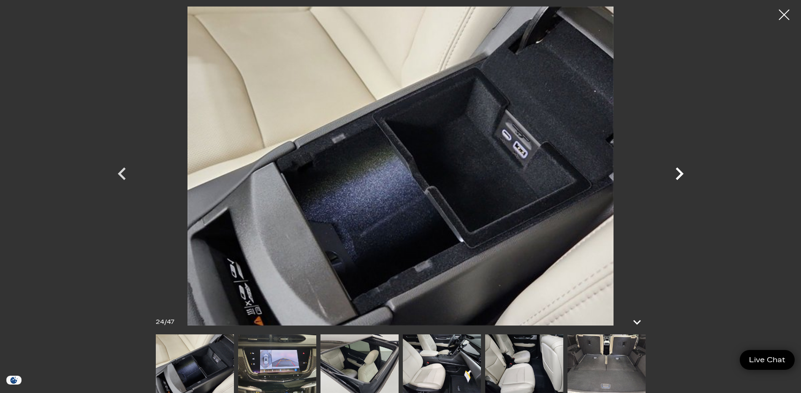
click at [680, 171] on icon "Next" at bounding box center [679, 174] width 8 height 13
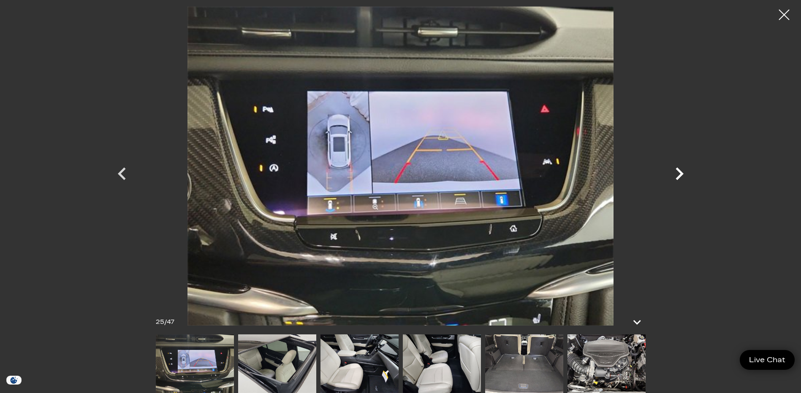
click at [680, 171] on icon "Next" at bounding box center [679, 174] width 8 height 13
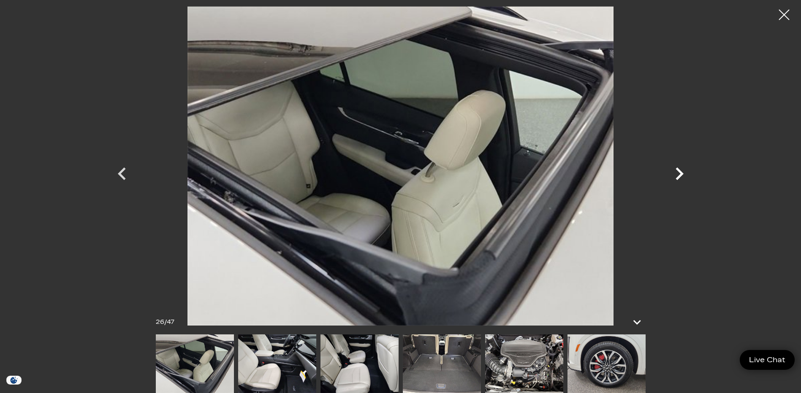
click at [680, 171] on icon "Next" at bounding box center [679, 174] width 8 height 13
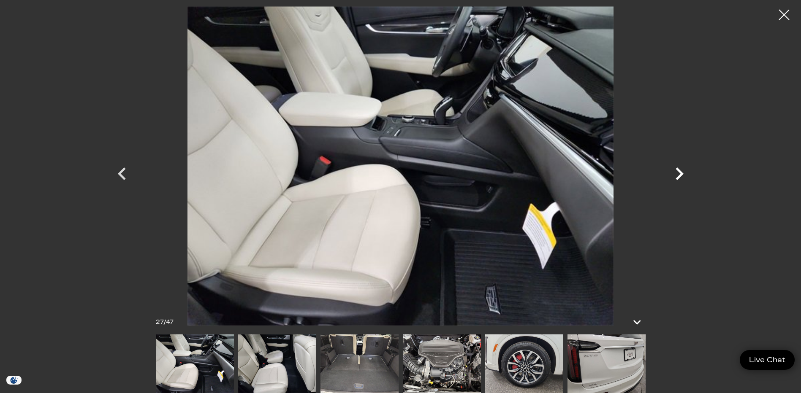
click at [680, 171] on icon "Next" at bounding box center [679, 174] width 8 height 13
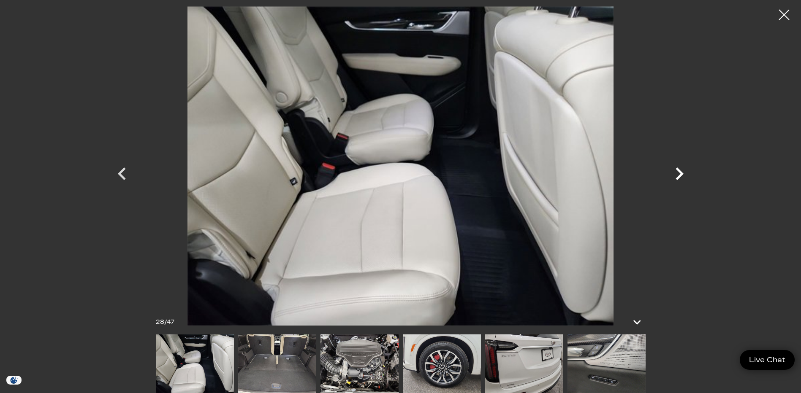
click at [679, 170] on icon "Next" at bounding box center [679, 174] width 8 height 13
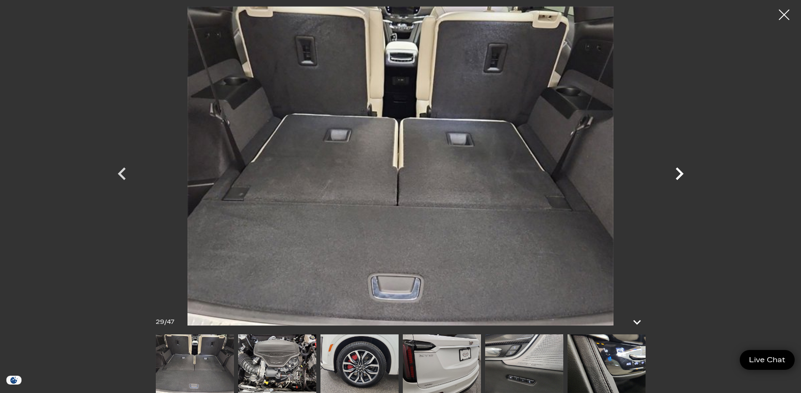
click at [679, 170] on icon "Next" at bounding box center [679, 174] width 8 height 13
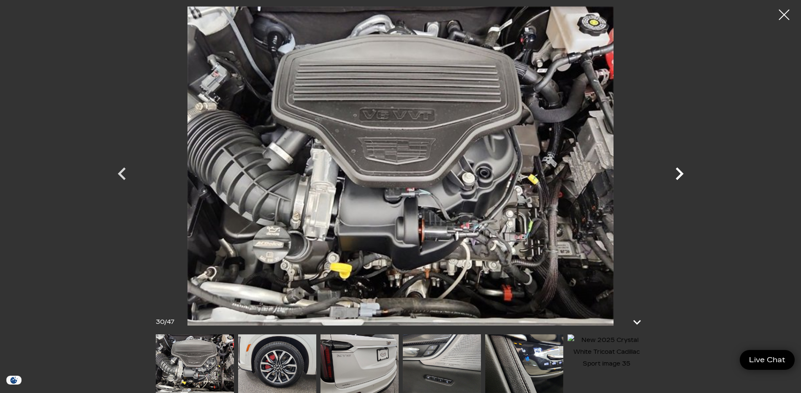
click at [679, 170] on icon "Next" at bounding box center [679, 174] width 8 height 13
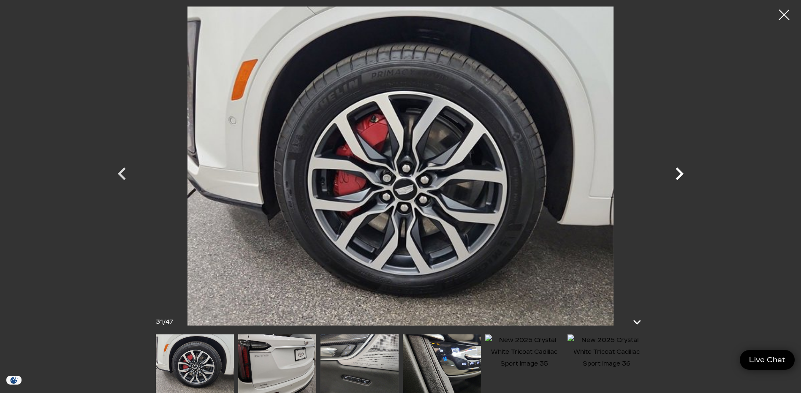
click at [679, 170] on icon "Next" at bounding box center [679, 174] width 8 height 13
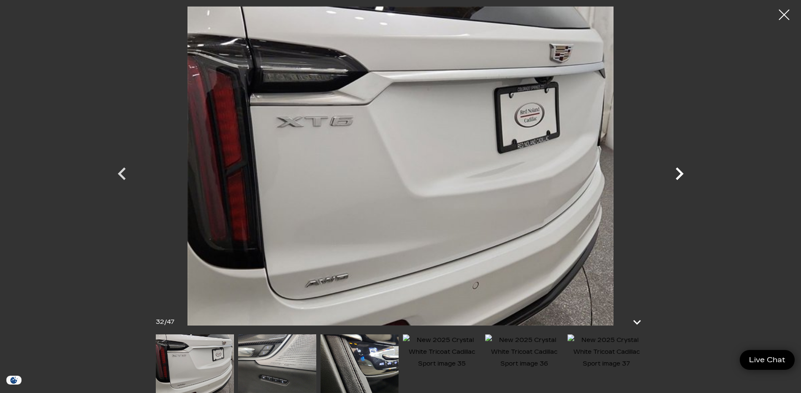
click at [679, 170] on icon "Next" at bounding box center [679, 174] width 8 height 13
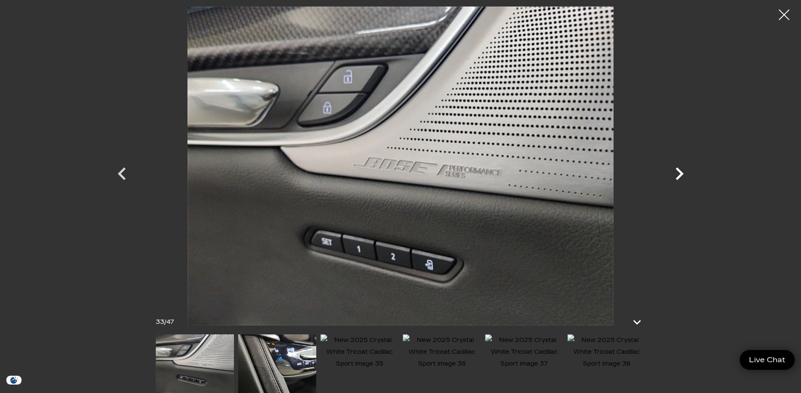
click at [679, 170] on icon "Next" at bounding box center [679, 174] width 8 height 13
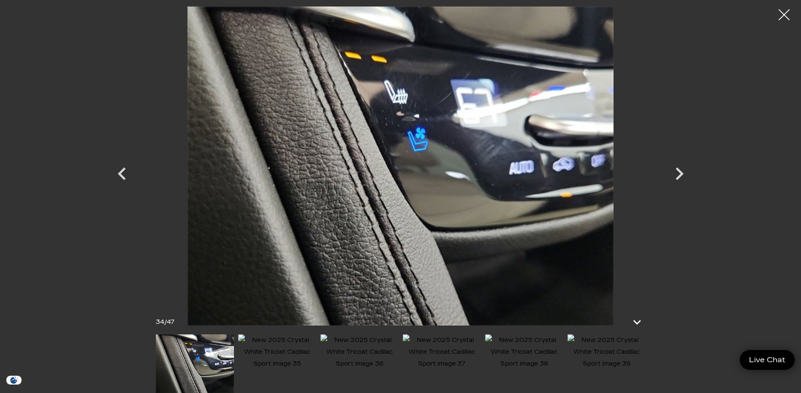
click at [783, 16] on div at bounding box center [784, 15] width 22 height 22
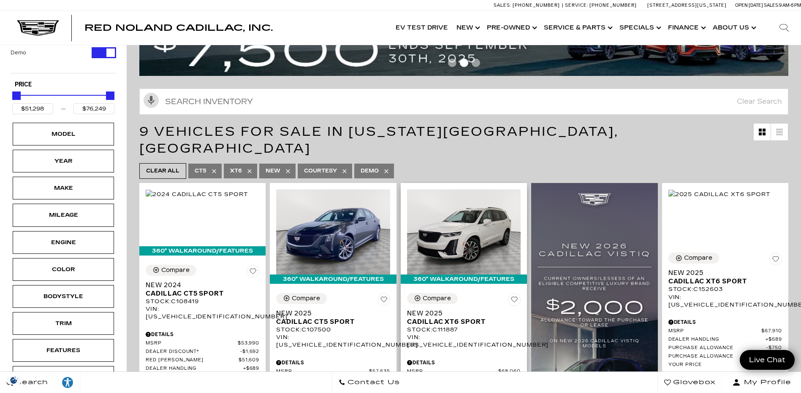
scroll to position [84, 0]
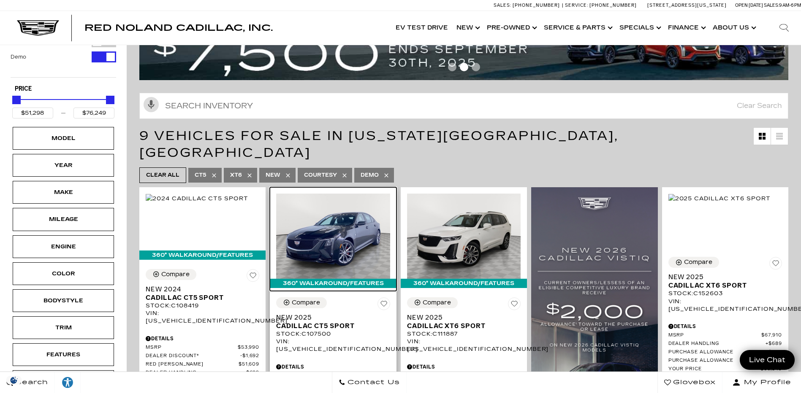
click at [314, 215] on img at bounding box center [333, 236] width 114 height 85
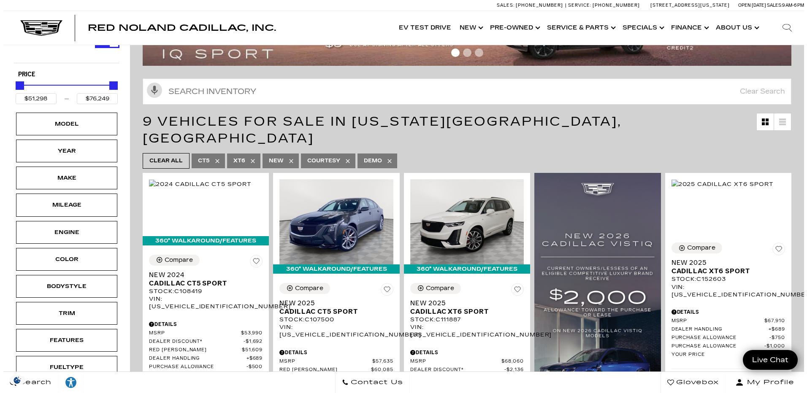
scroll to position [42, 0]
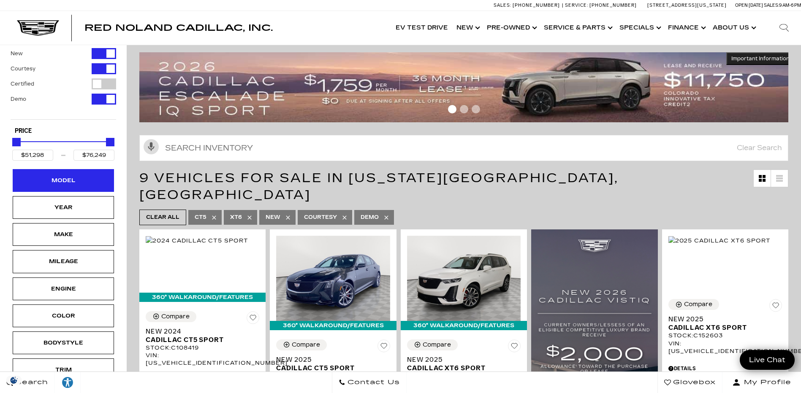
click at [89, 179] on div "Model" at bounding box center [63, 180] width 101 height 23
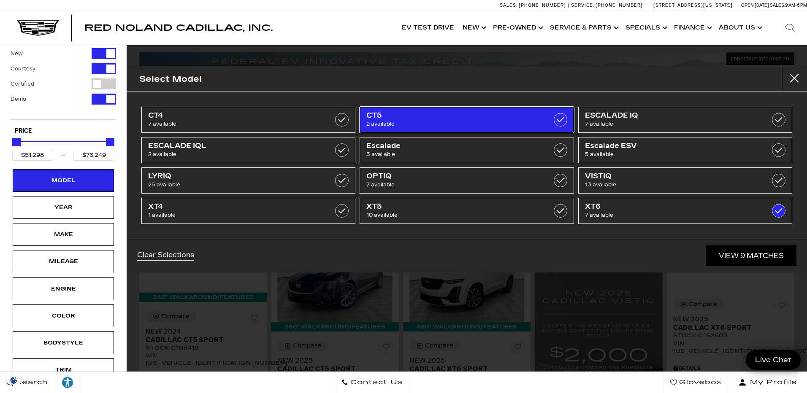
click at [564, 119] on label at bounding box center [561, 120] width 14 height 14
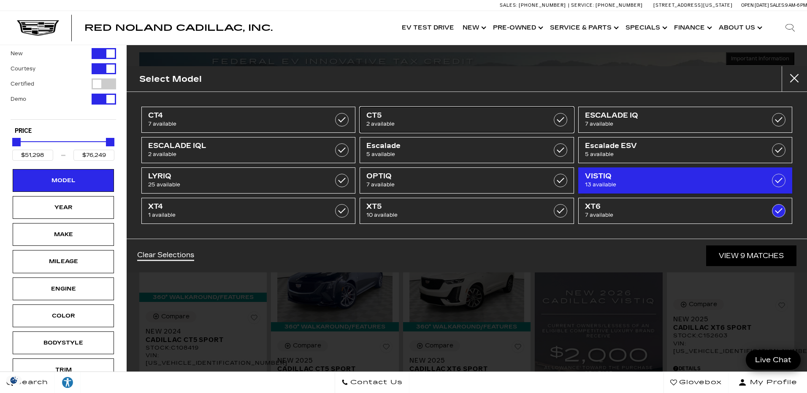
type input "$64,174"
checkbox input "false"
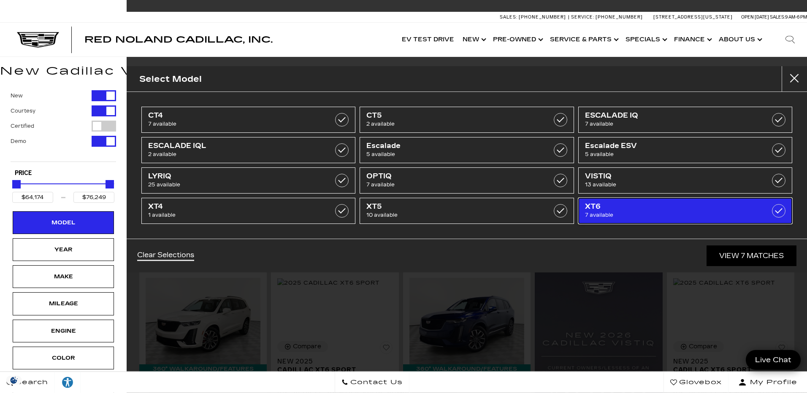
click at [781, 209] on label at bounding box center [779, 211] width 14 height 14
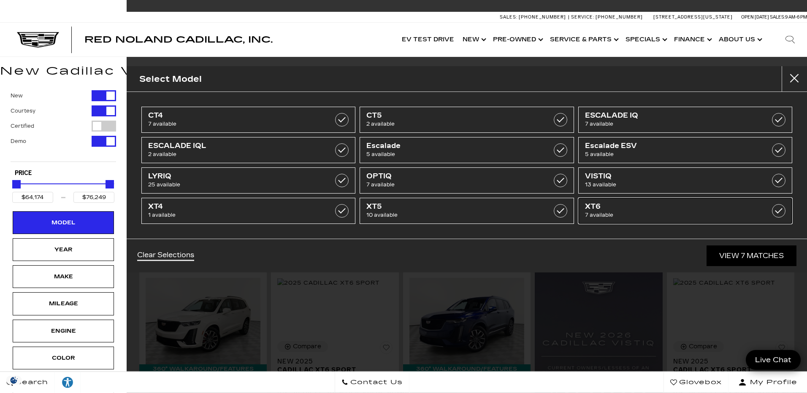
type input "$44,684"
type input "$179,434"
checkbox input "false"
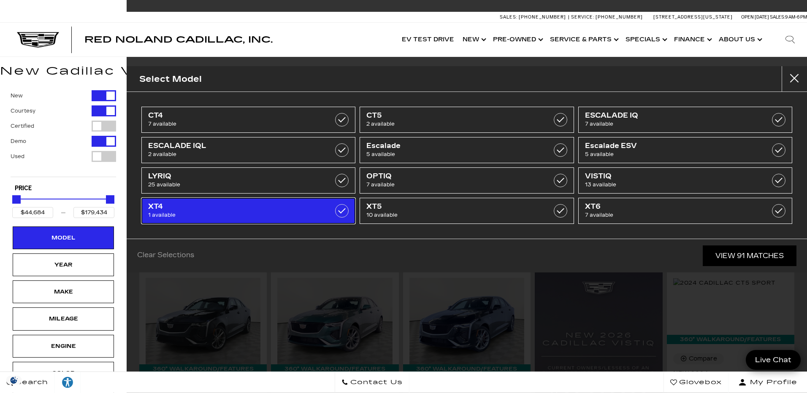
click at [344, 209] on label at bounding box center [342, 211] width 14 height 14
type input "$54,845"
checkbox input "true"
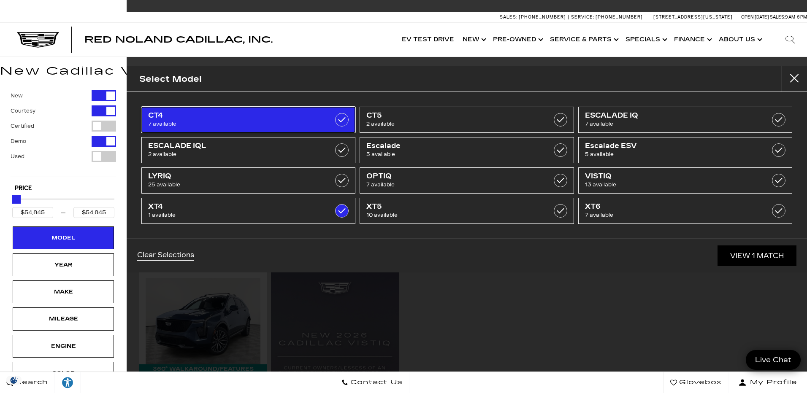
click at [343, 117] on label at bounding box center [342, 120] width 14 height 14
type input "$44,684"
checkbox input "true"
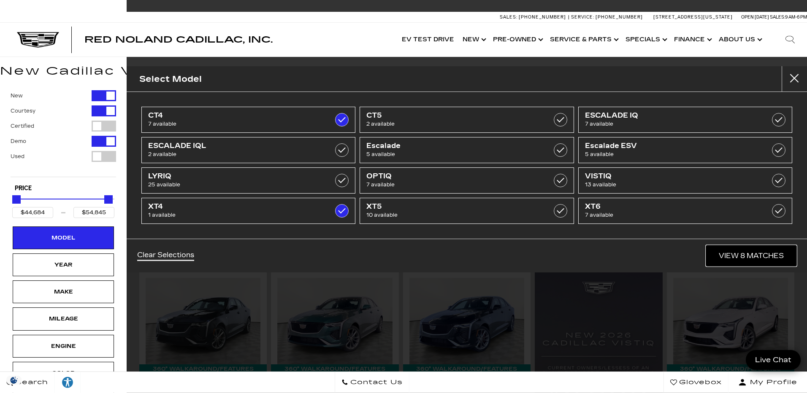
click at [741, 254] on link "View 8 Matches" at bounding box center [751, 256] width 90 height 21
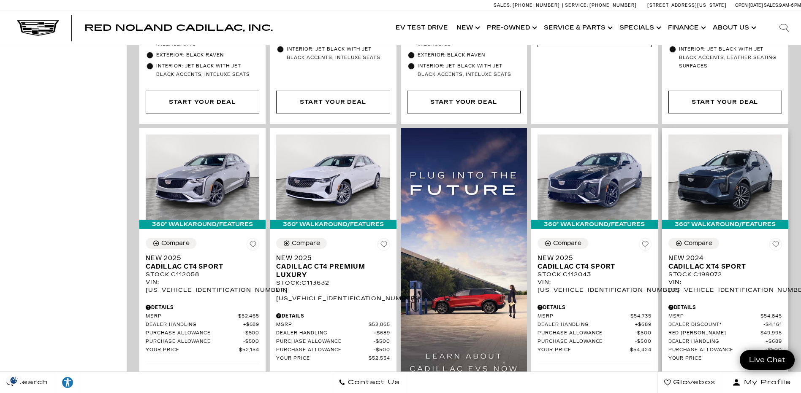
scroll to position [507, 0]
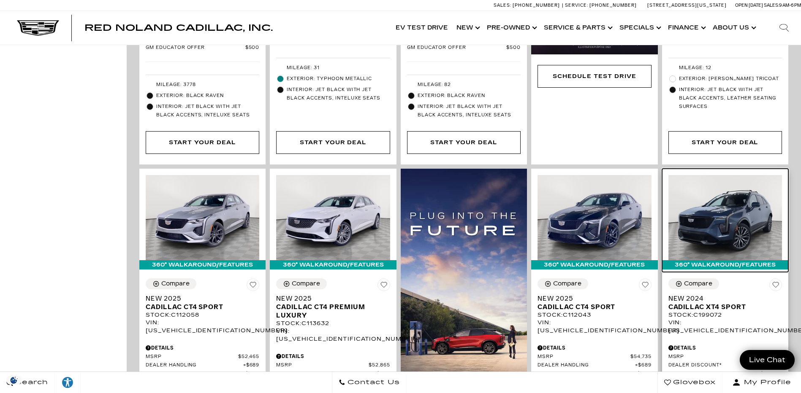
click at [747, 209] on img at bounding box center [725, 217] width 114 height 85
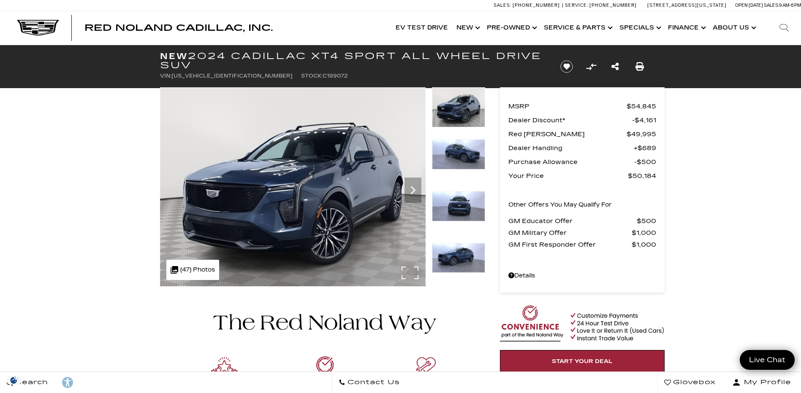
click at [411, 271] on img at bounding box center [293, 186] width 266 height 199
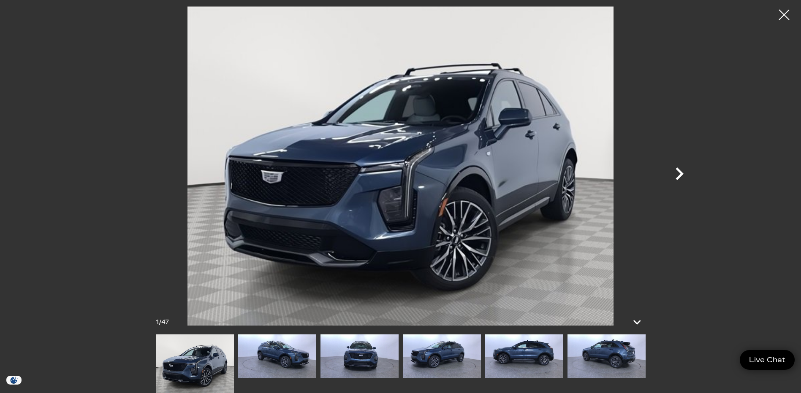
click at [679, 170] on icon "Next" at bounding box center [679, 174] width 8 height 13
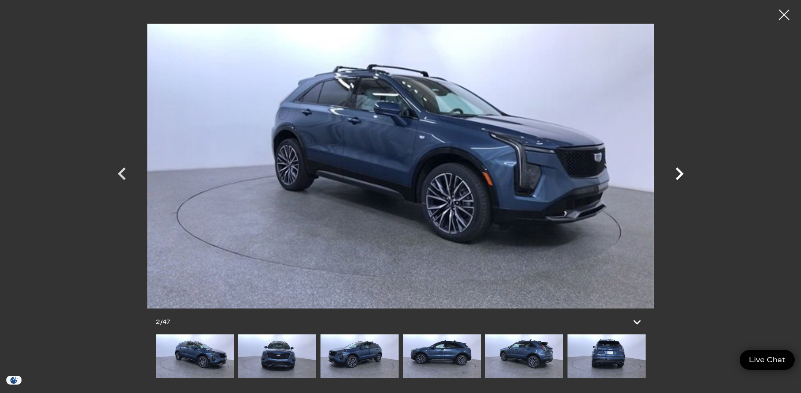
click at [679, 170] on icon "Next" at bounding box center [679, 174] width 8 height 13
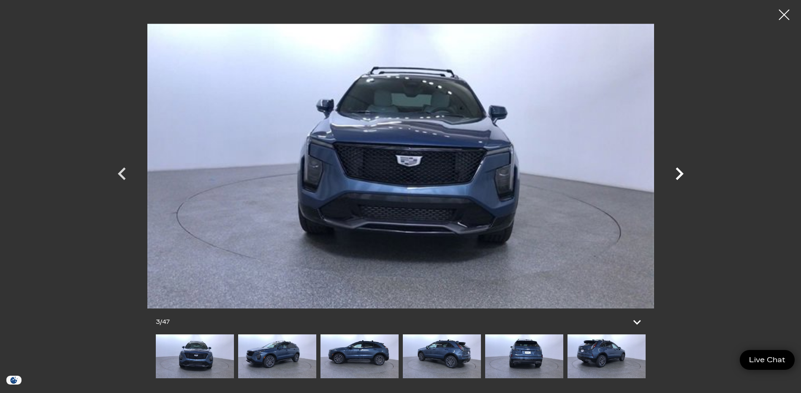
click at [679, 170] on icon "Next" at bounding box center [679, 174] width 8 height 13
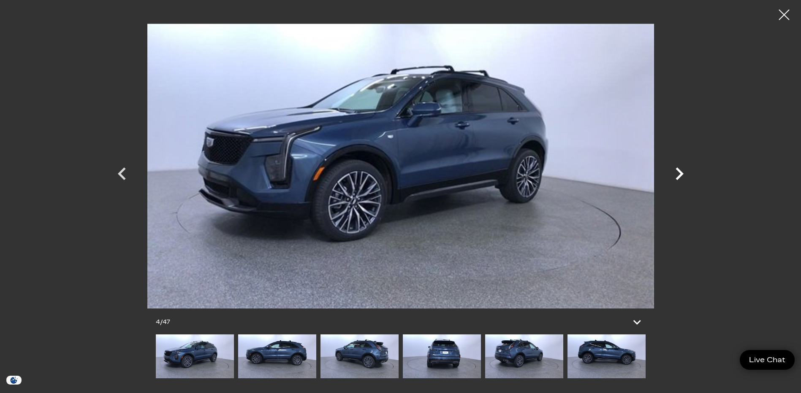
click at [679, 170] on icon "Next" at bounding box center [679, 174] width 8 height 13
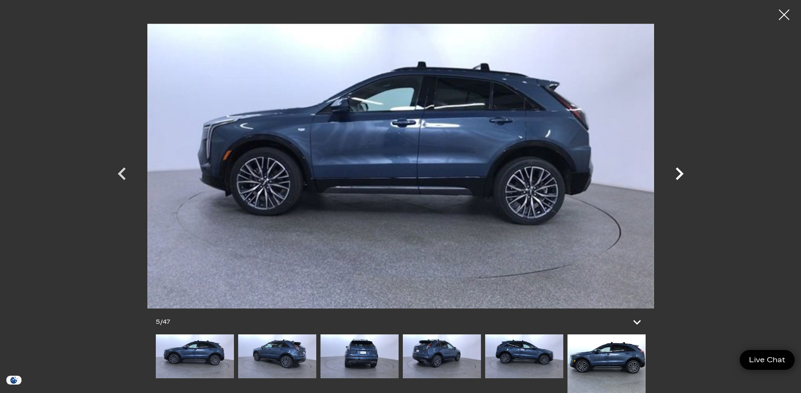
click at [679, 170] on icon "Next" at bounding box center [679, 174] width 8 height 13
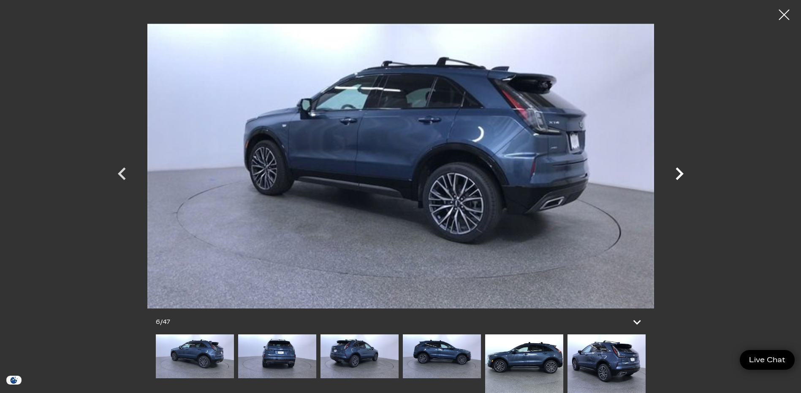
click at [679, 170] on icon "Next" at bounding box center [679, 174] width 8 height 13
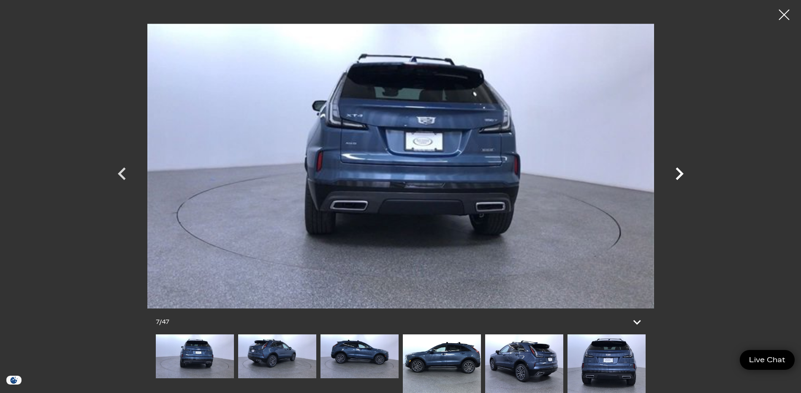
click at [679, 170] on icon "Next" at bounding box center [679, 174] width 8 height 13
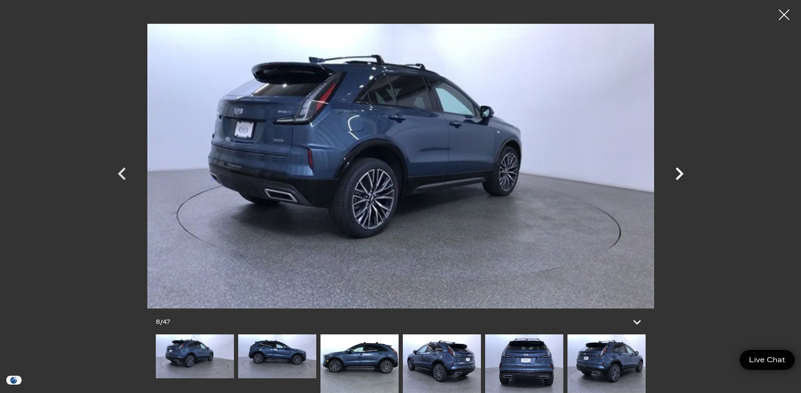
click at [679, 170] on icon "Next" at bounding box center [679, 174] width 8 height 13
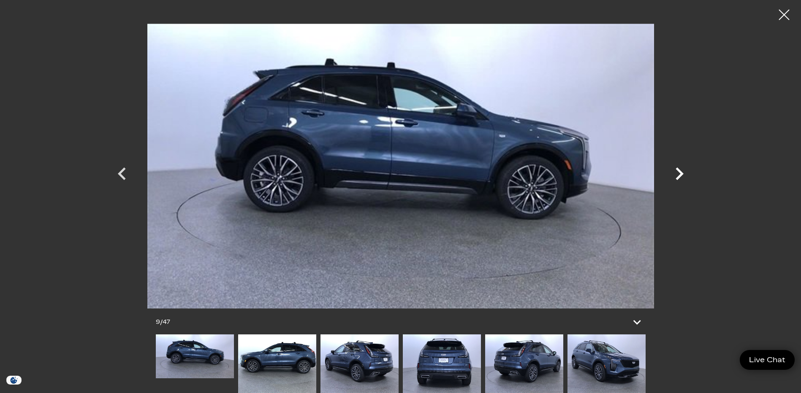
click at [679, 170] on icon "Next" at bounding box center [679, 174] width 8 height 13
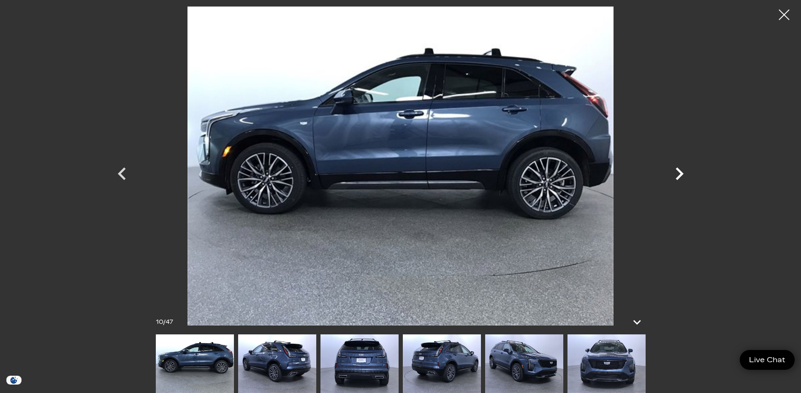
click at [679, 170] on icon "Next" at bounding box center [679, 174] width 8 height 13
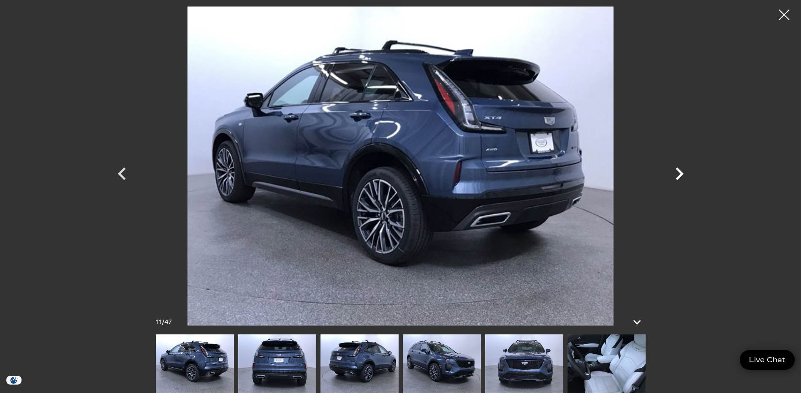
click at [679, 170] on icon "Next" at bounding box center [679, 174] width 8 height 13
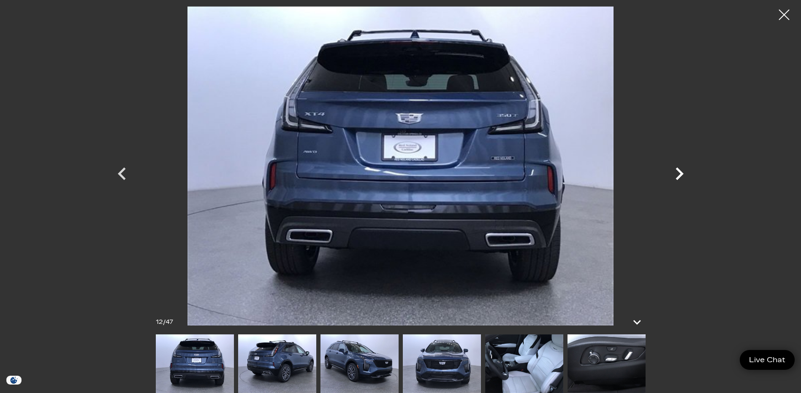
click at [679, 170] on icon "Next" at bounding box center [679, 174] width 8 height 13
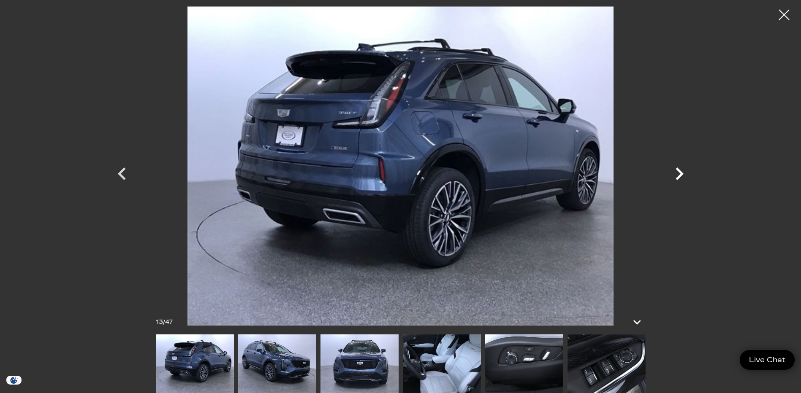
click at [679, 170] on icon "Next" at bounding box center [679, 174] width 8 height 13
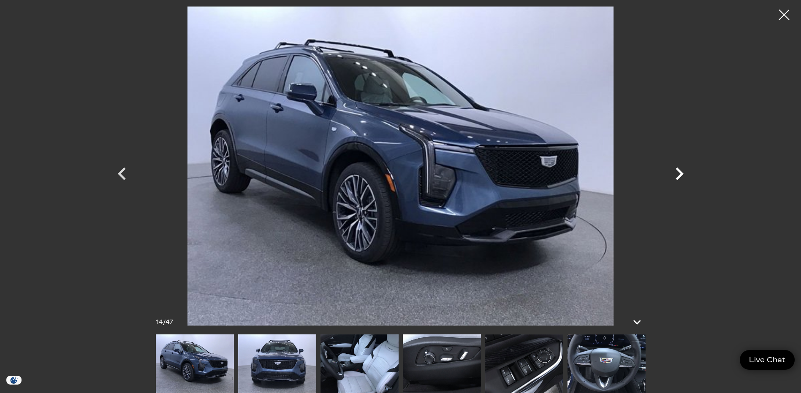
click at [679, 170] on icon "Next" at bounding box center [679, 174] width 8 height 13
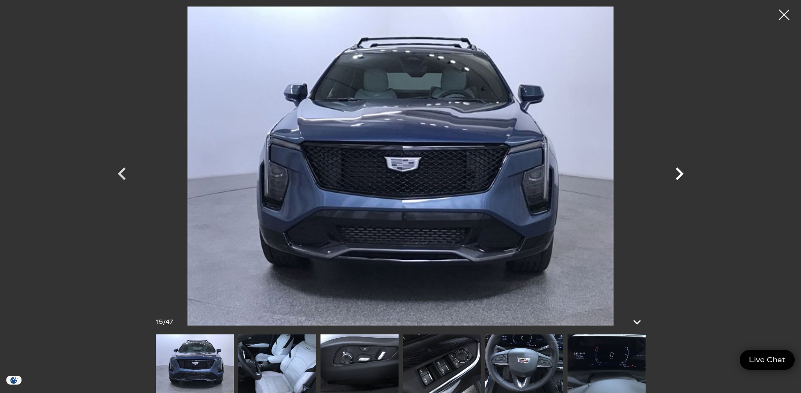
click at [679, 170] on icon "Next" at bounding box center [679, 174] width 8 height 13
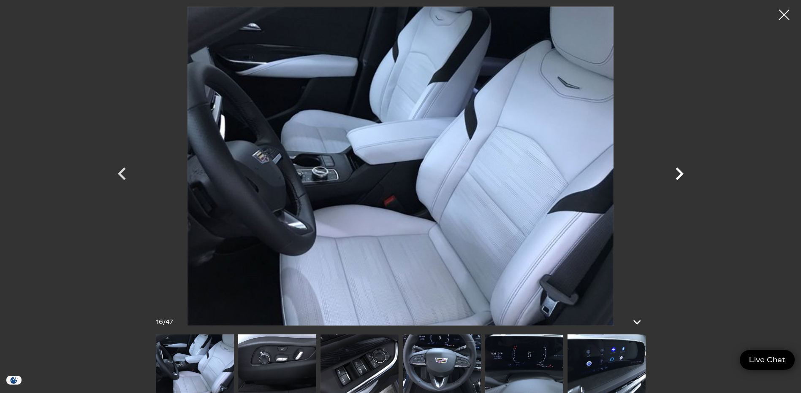
click at [679, 170] on icon "Next" at bounding box center [679, 174] width 8 height 13
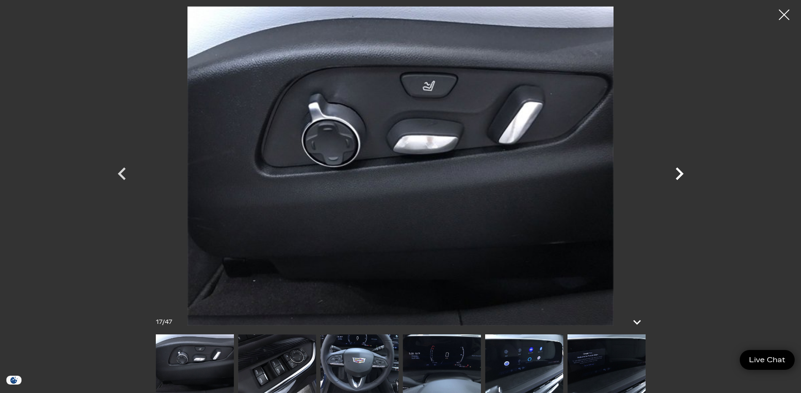
click at [680, 170] on icon "Next" at bounding box center [679, 173] width 25 height 25
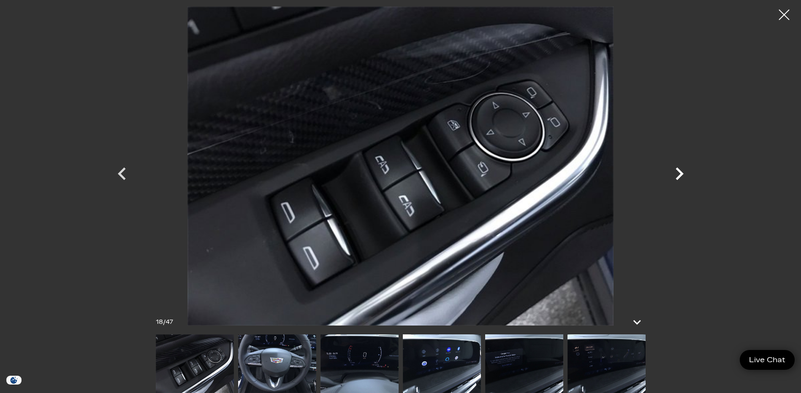
click at [680, 170] on icon "Next" at bounding box center [679, 173] width 25 height 25
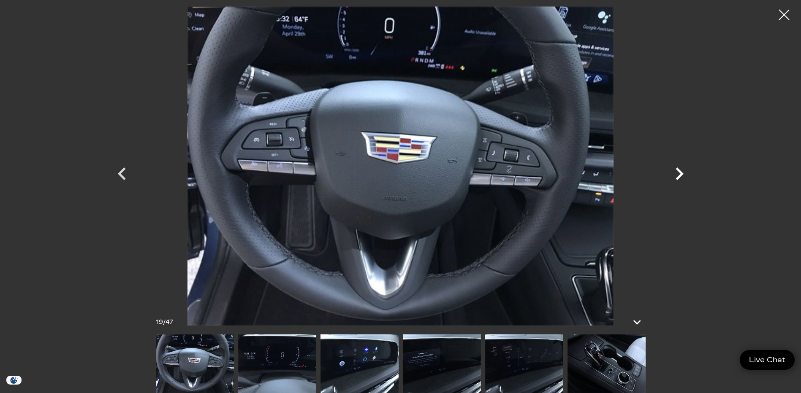
click at [680, 170] on icon "Next" at bounding box center [679, 173] width 25 height 25
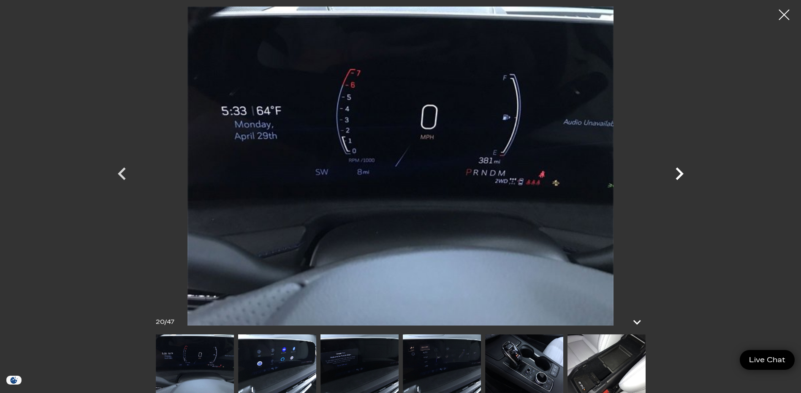
click at [680, 170] on icon "Next" at bounding box center [679, 173] width 25 height 25
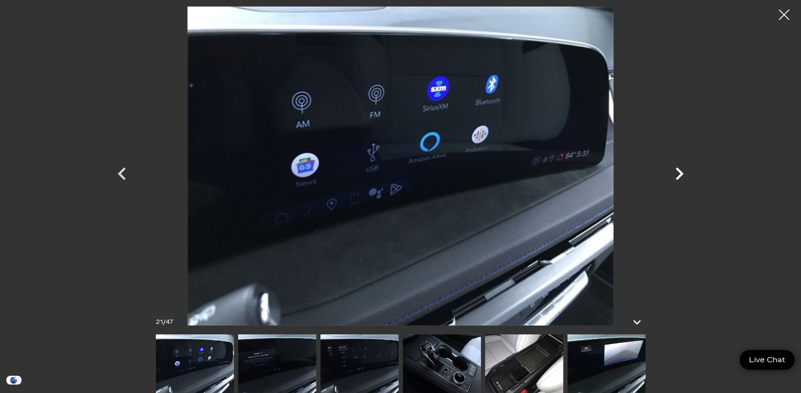
click at [680, 170] on icon "Next" at bounding box center [679, 173] width 25 height 25
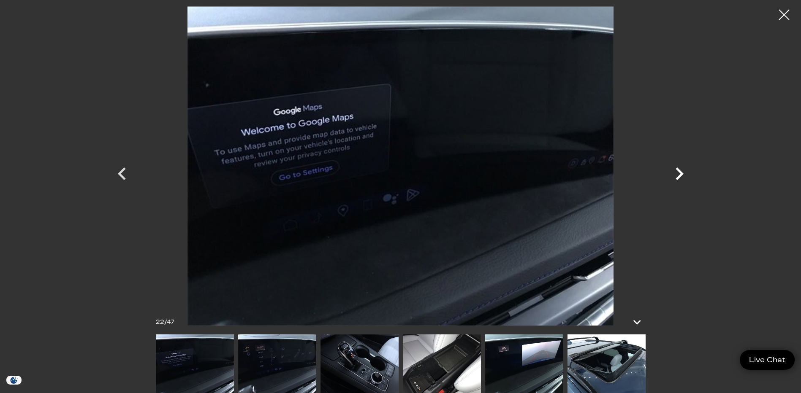
click at [680, 170] on icon "Next" at bounding box center [679, 173] width 25 height 25
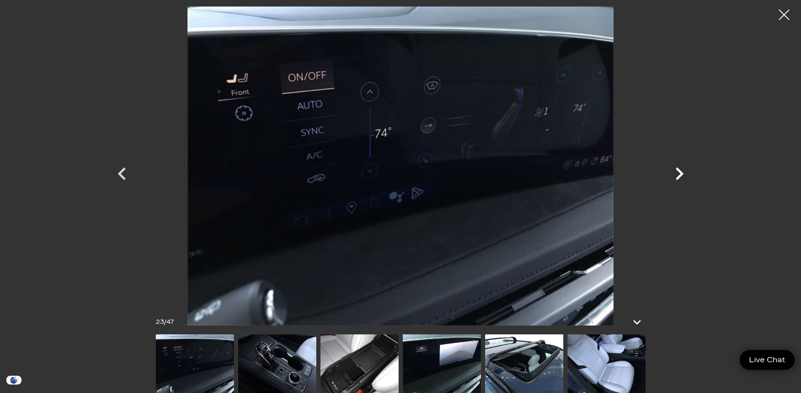
click at [680, 170] on icon "Next" at bounding box center [679, 173] width 25 height 25
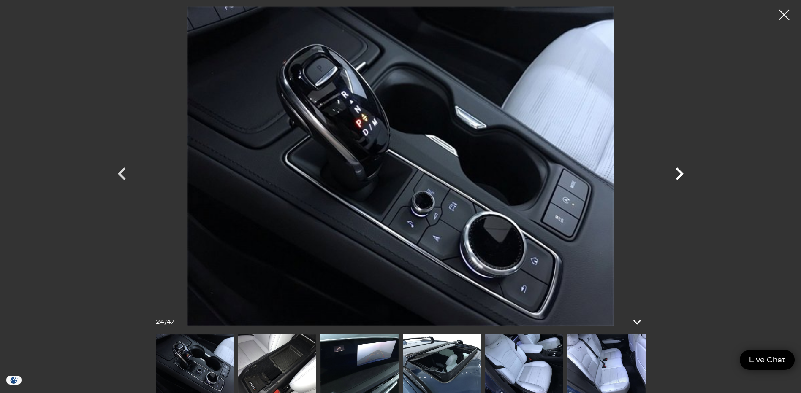
click at [680, 170] on icon "Next" at bounding box center [679, 173] width 25 height 25
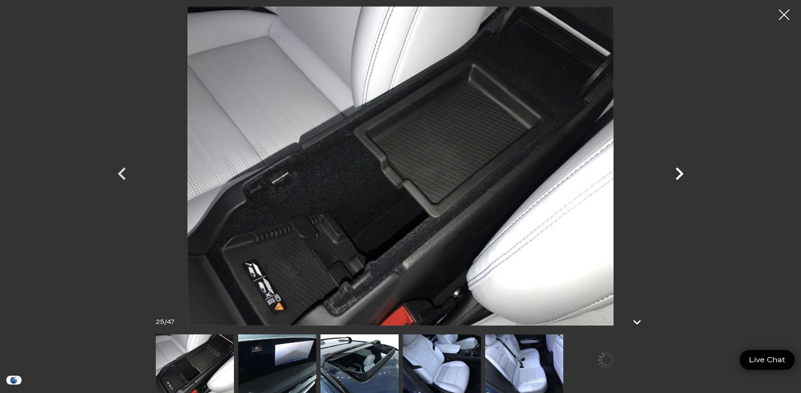
click at [680, 170] on icon "Next" at bounding box center [679, 173] width 25 height 25
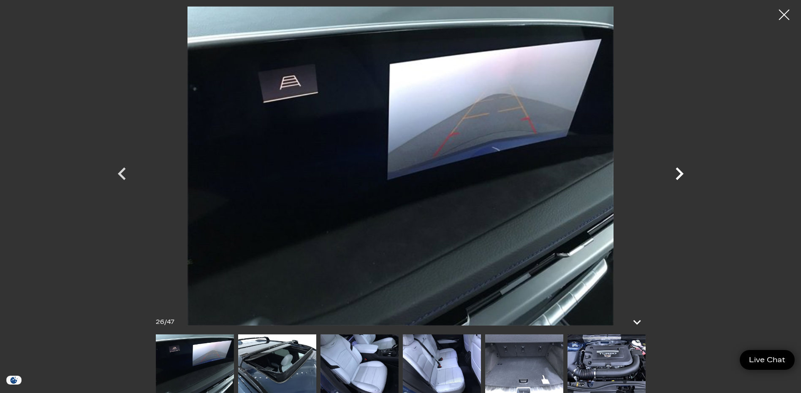
click at [680, 170] on icon "Next" at bounding box center [679, 173] width 25 height 25
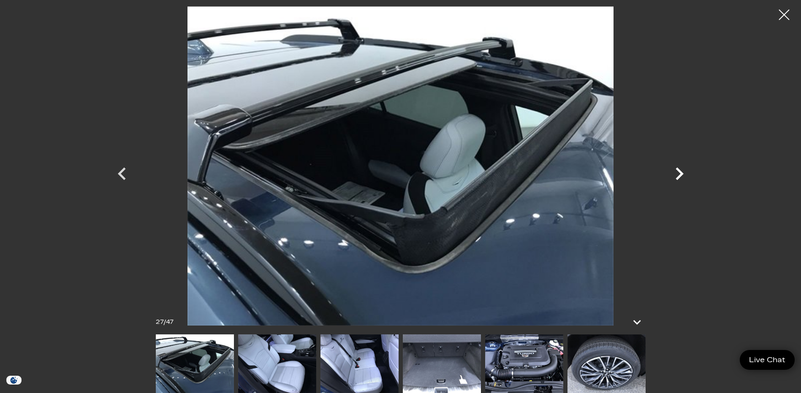
click at [680, 170] on icon "Next" at bounding box center [679, 173] width 25 height 25
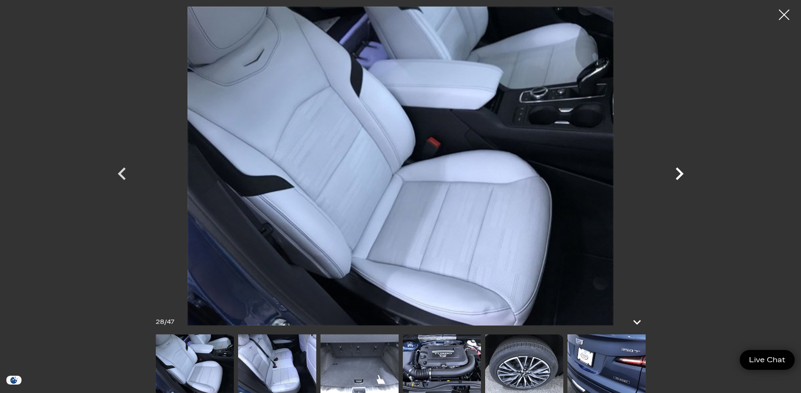
click at [680, 170] on icon "Next" at bounding box center [679, 173] width 25 height 25
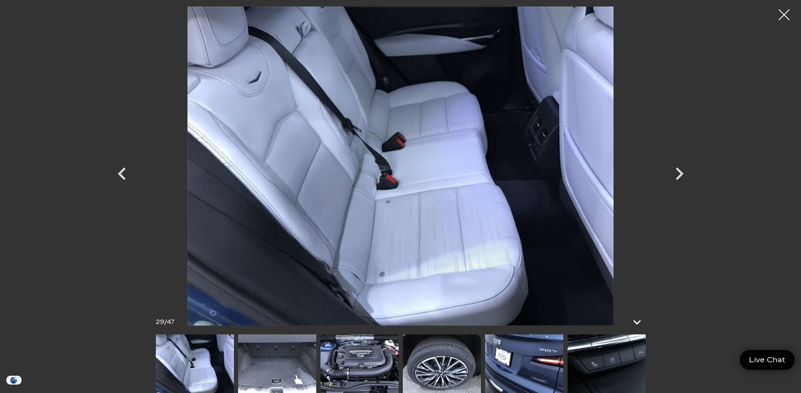
click at [786, 14] on div at bounding box center [784, 15] width 22 height 22
